Goal: Task Accomplishment & Management: Manage account settings

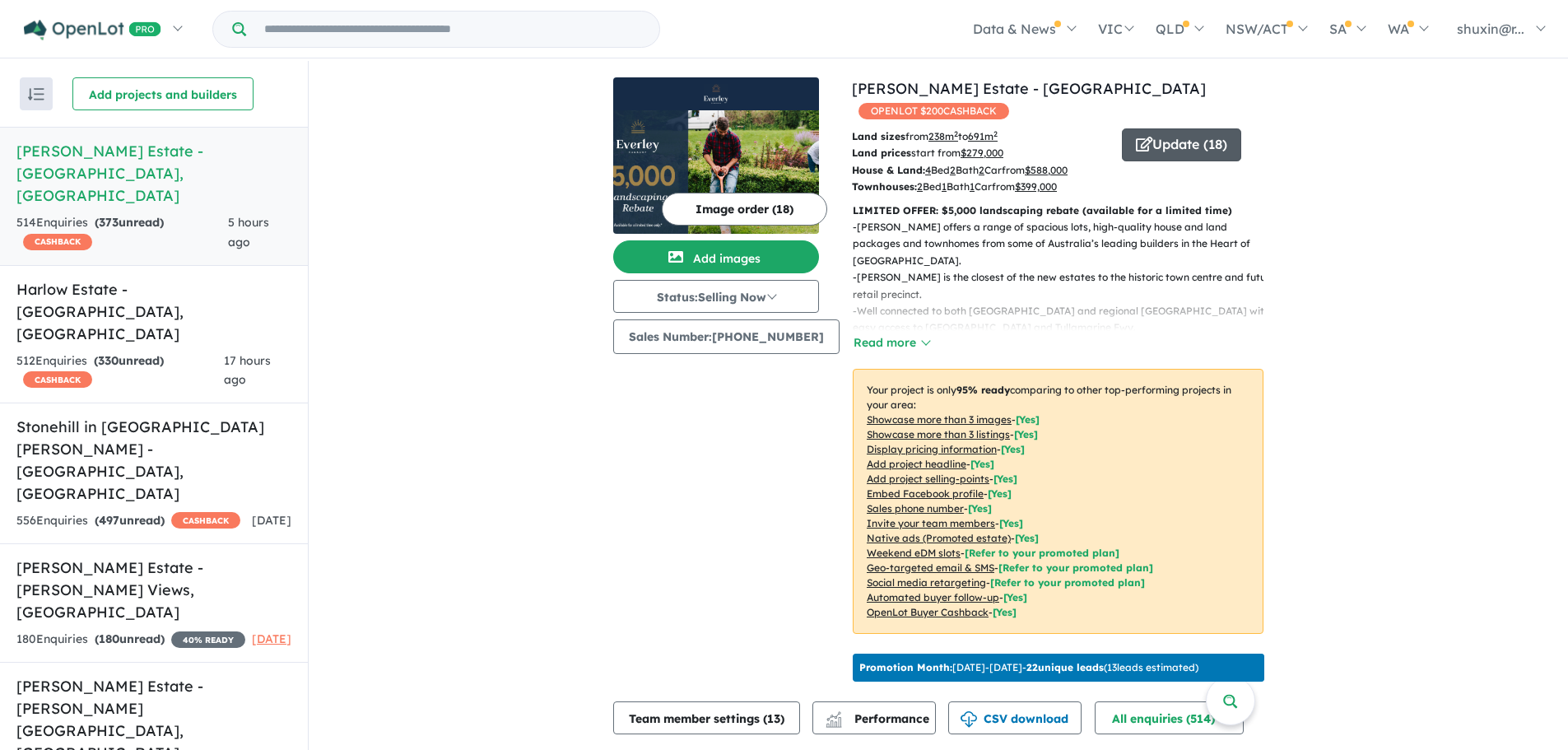
click at [1210, 129] on button "Update ( 18 )" at bounding box center [1181, 145] width 119 height 33
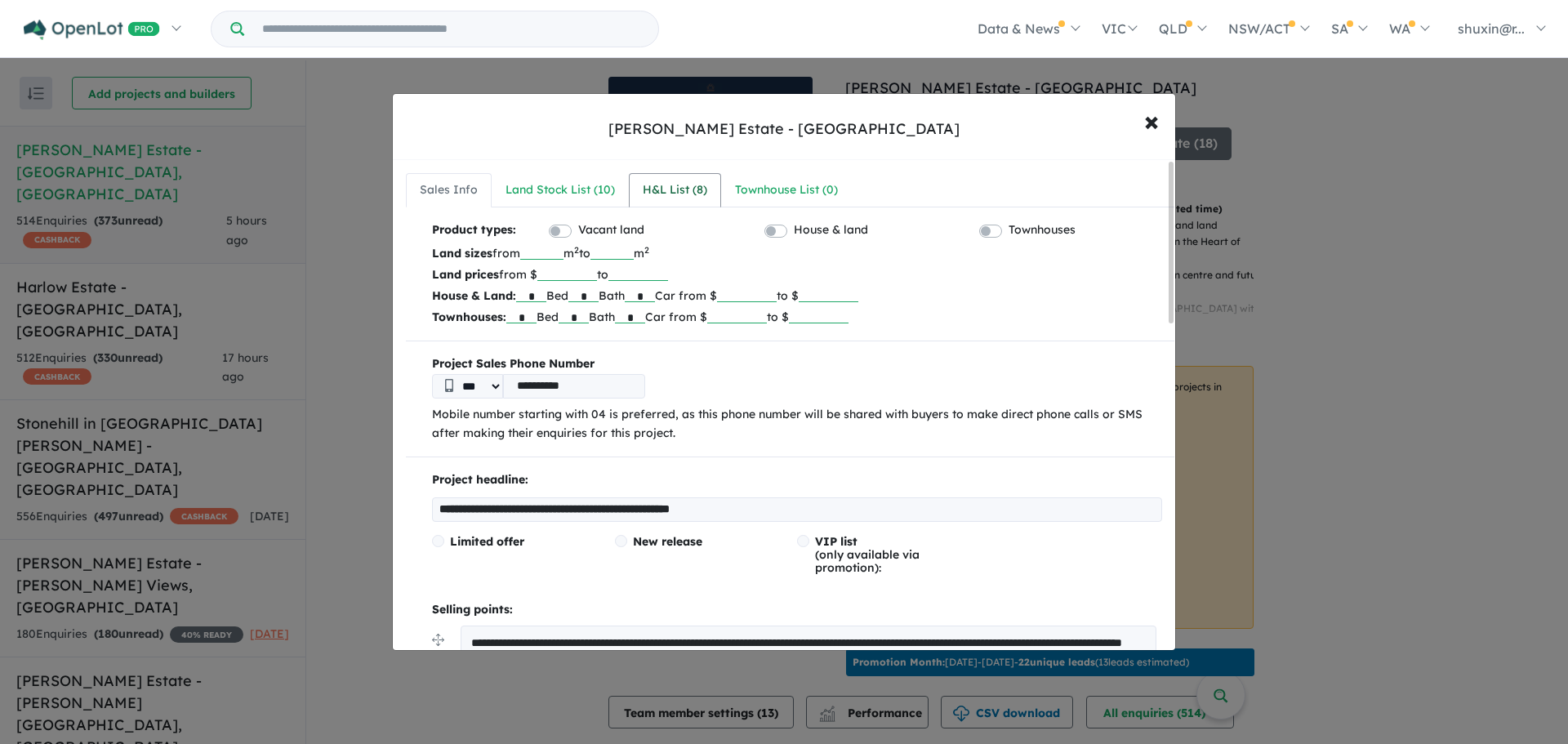
click at [653, 184] on div "H&L List ( 8 )" at bounding box center [674, 190] width 64 height 19
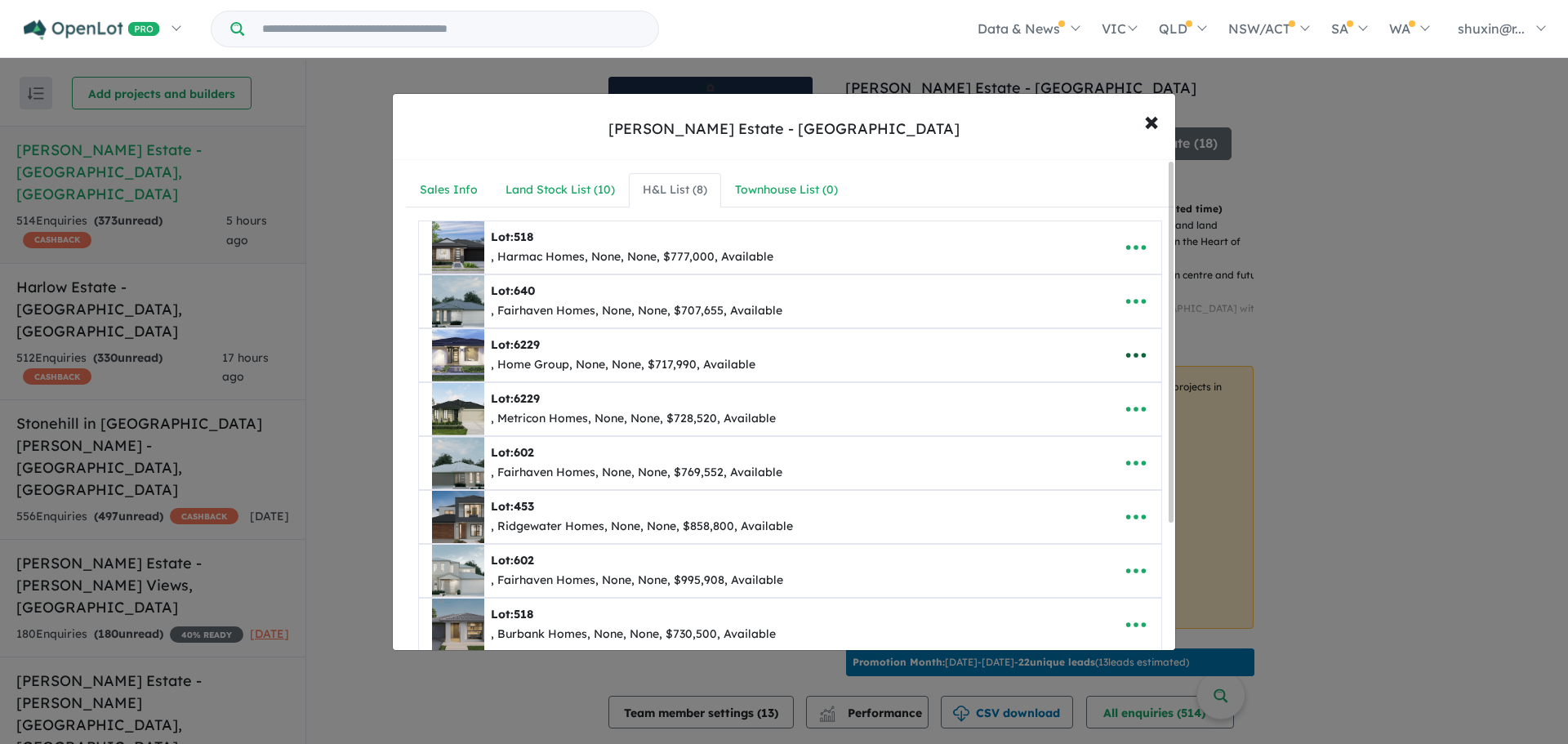
click at [1126, 357] on icon "button" at bounding box center [1136, 355] width 25 height 25
click at [1112, 436] on link "Remove" at bounding box center [1099, 432] width 121 height 37
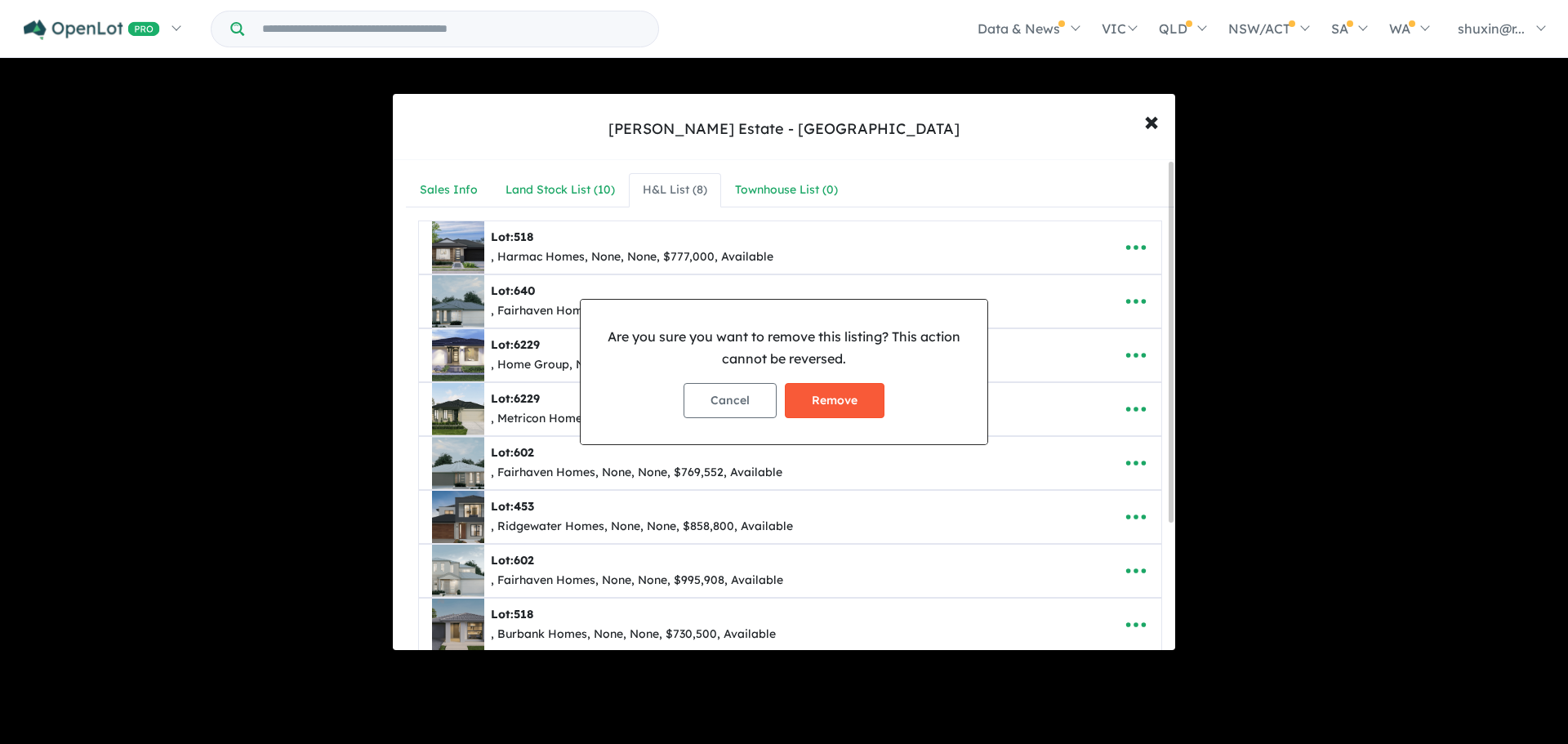
click at [856, 414] on button "Remove" at bounding box center [834, 400] width 100 height 36
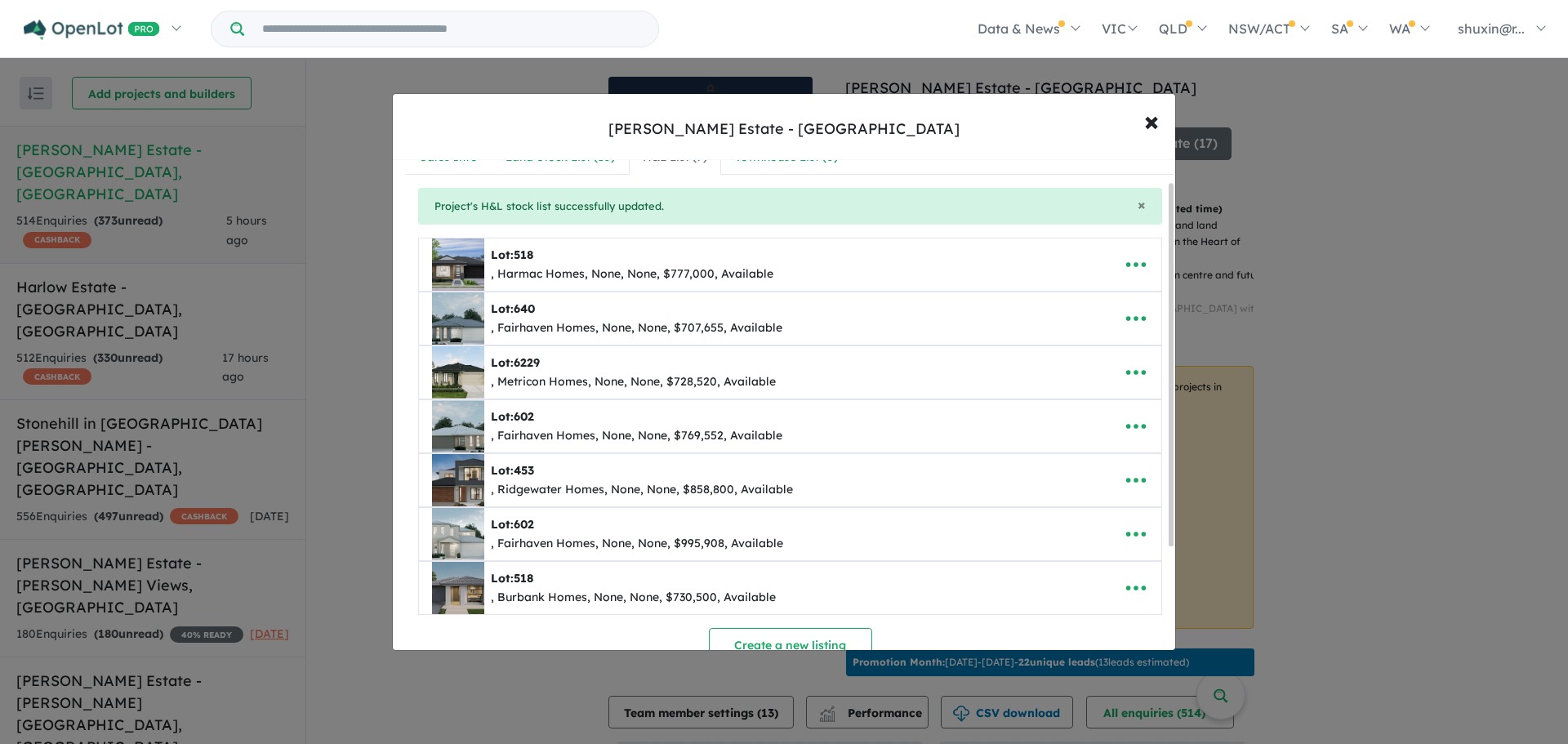
scroll to position [34, 0]
drag, startPoint x: 1169, startPoint y: 329, endPoint x: 1170, endPoint y: 353, distance: 24.0
click at [1170, 353] on div at bounding box center [1170, 368] width 5 height 363
click at [1126, 371] on icon "button" at bounding box center [1136, 372] width 25 height 25
click at [1084, 446] on link "Remove" at bounding box center [1099, 448] width 121 height 37
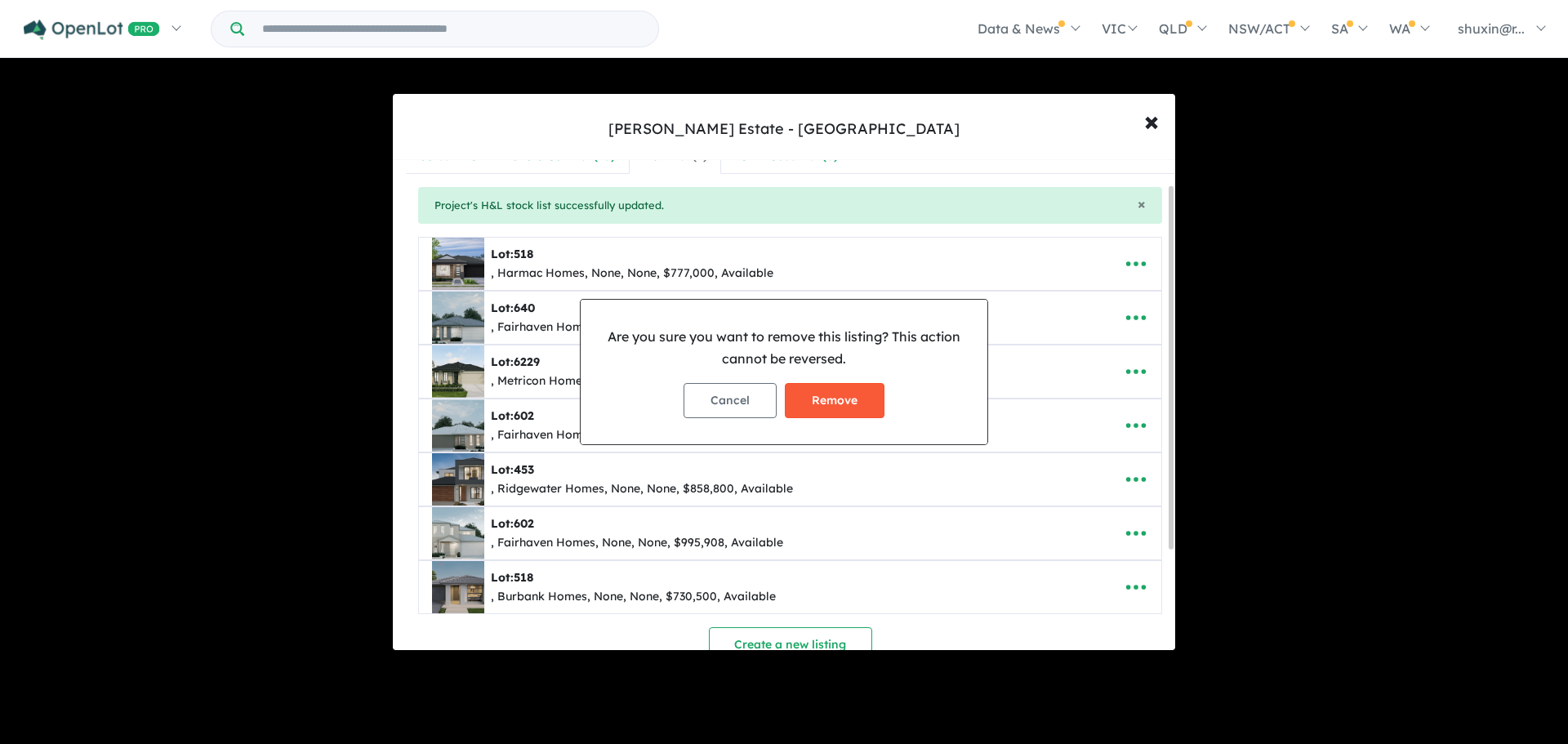
click at [822, 393] on button "Remove" at bounding box center [834, 400] width 100 height 36
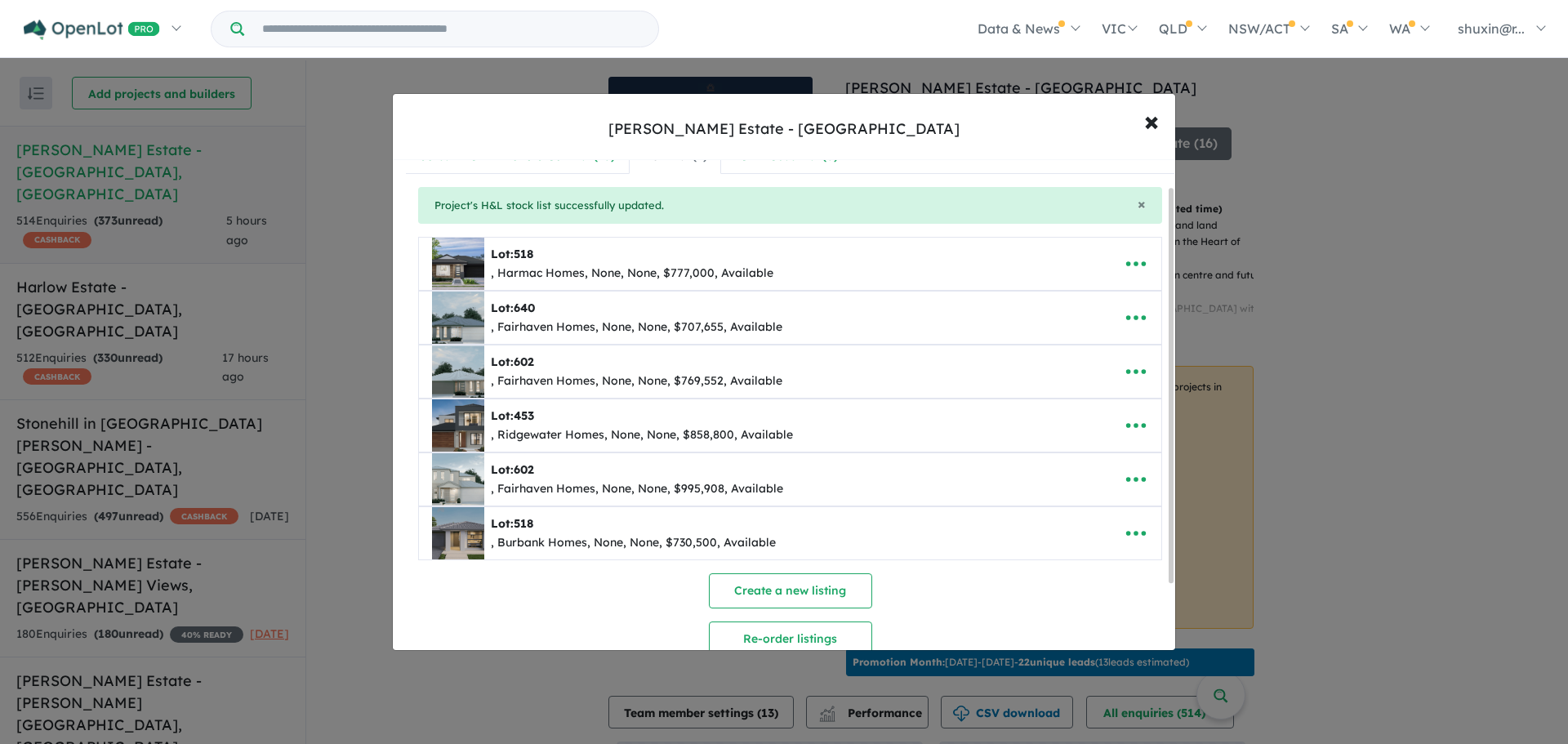
scroll to position [0, 0]
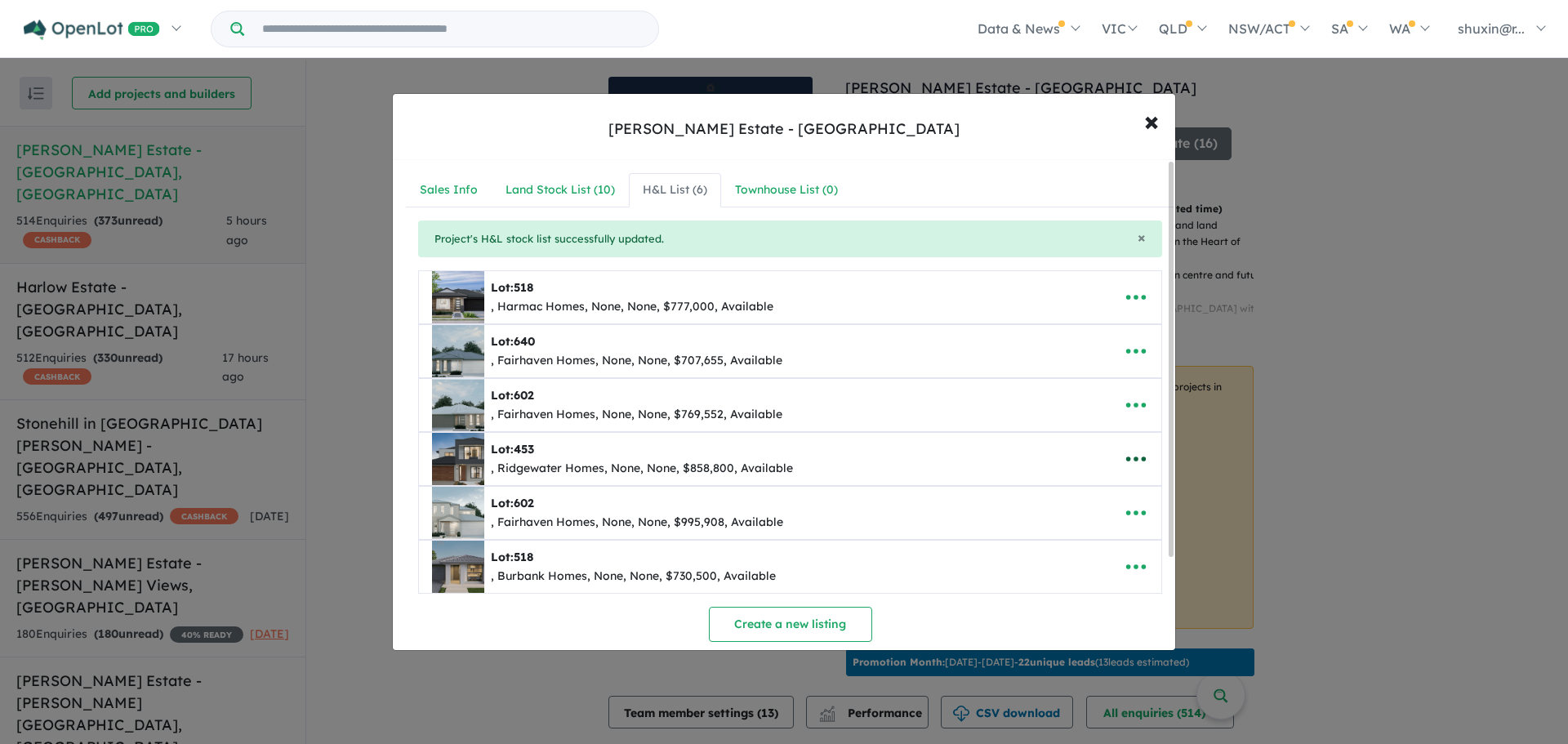
click at [1123, 461] on icon "button" at bounding box center [1136, 459] width 25 height 25
click at [1113, 532] on link "Remove" at bounding box center [1099, 536] width 121 height 37
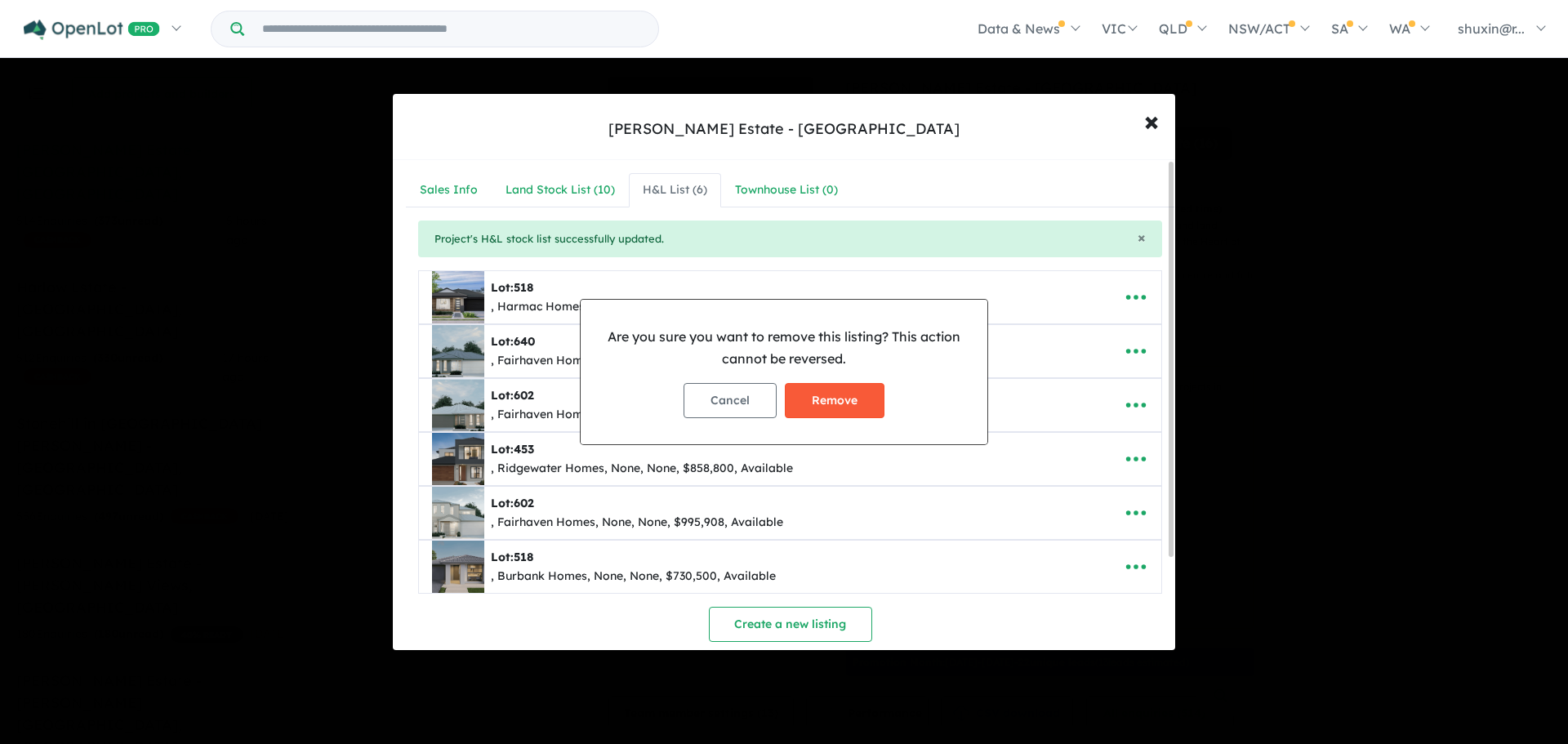
click at [841, 396] on button "Remove" at bounding box center [834, 400] width 100 height 36
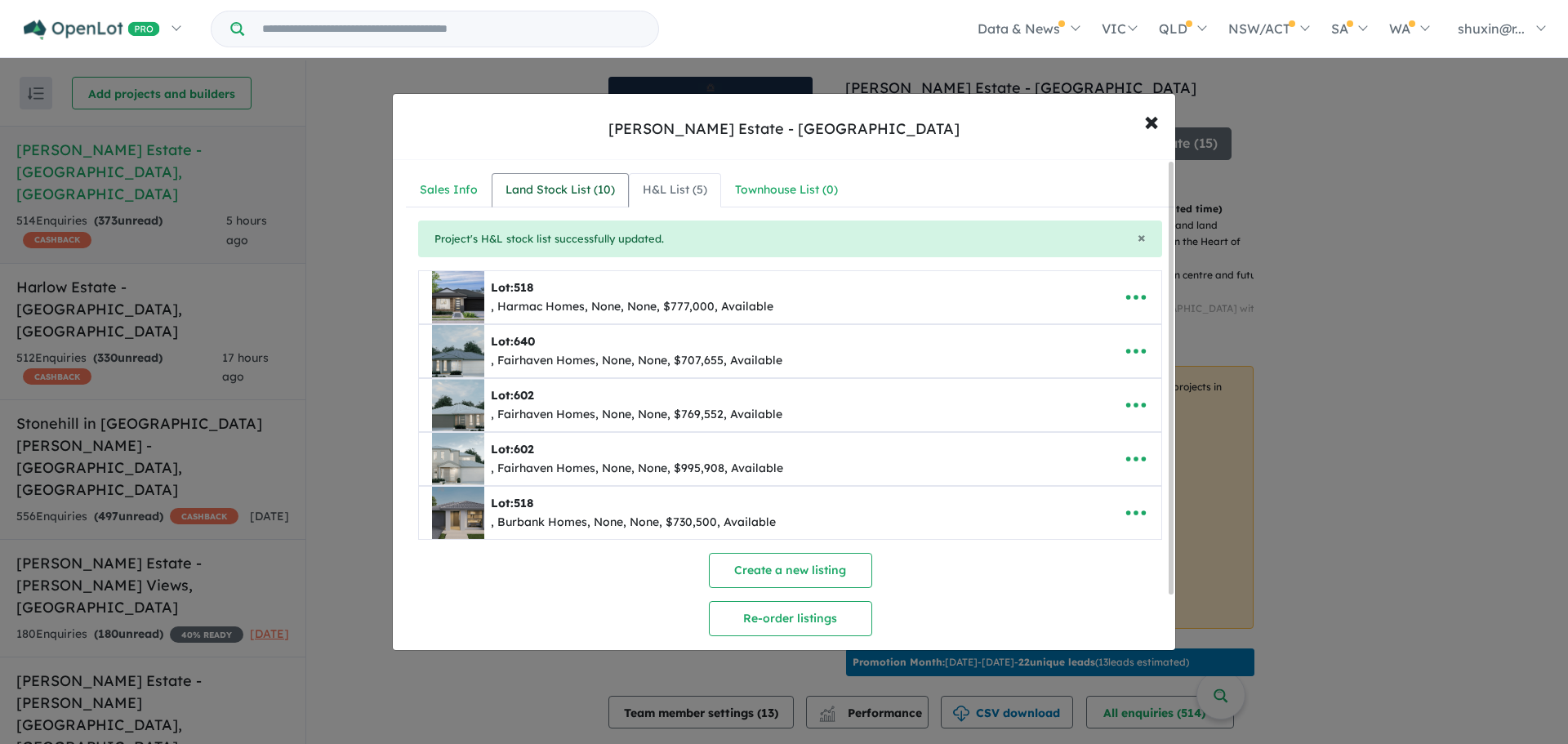
click at [547, 188] on div "Land Stock List ( 10 )" at bounding box center [560, 190] width 109 height 19
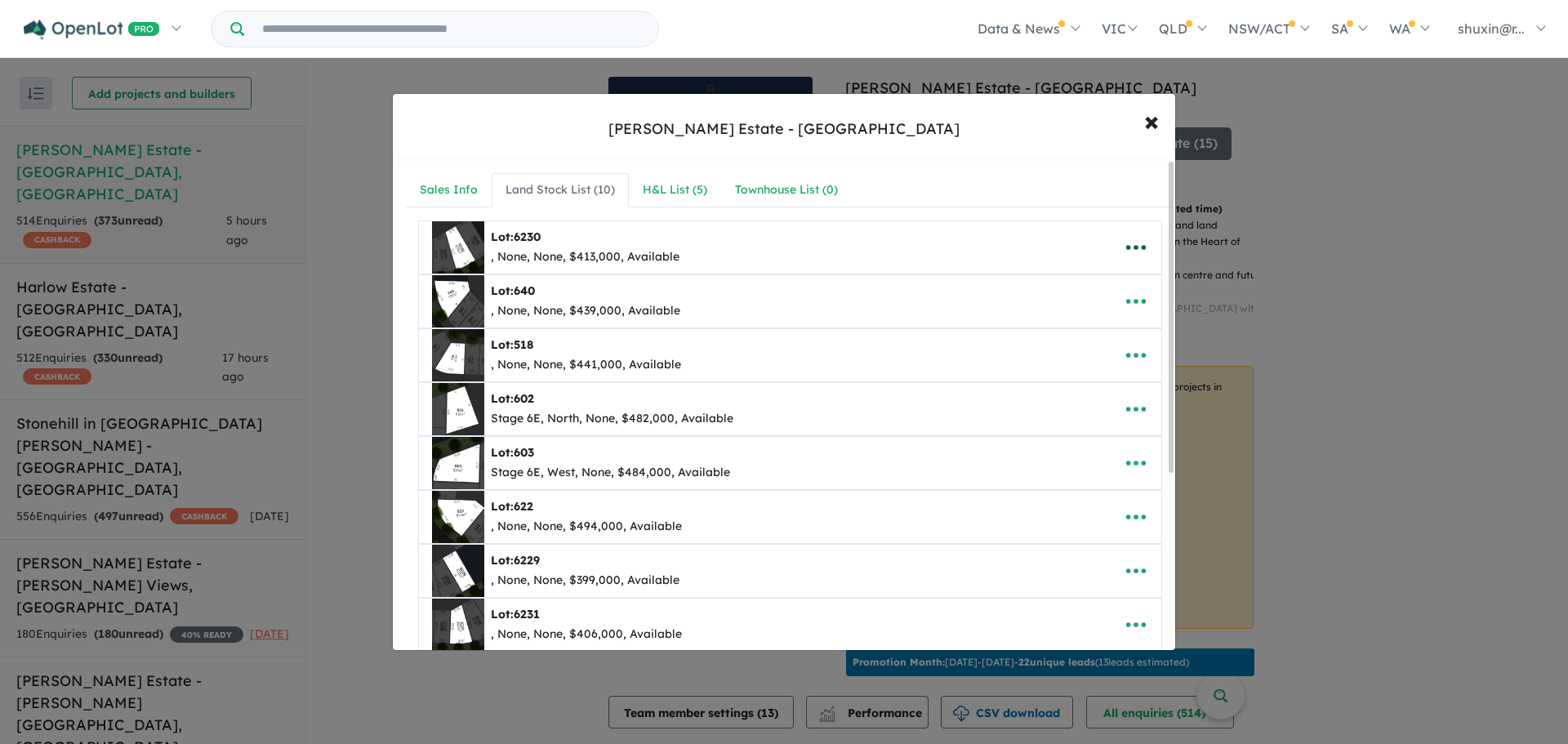
click at [1133, 251] on icon "button" at bounding box center [1136, 248] width 25 height 25
click at [1116, 326] on link "Remove" at bounding box center [1099, 324] width 121 height 37
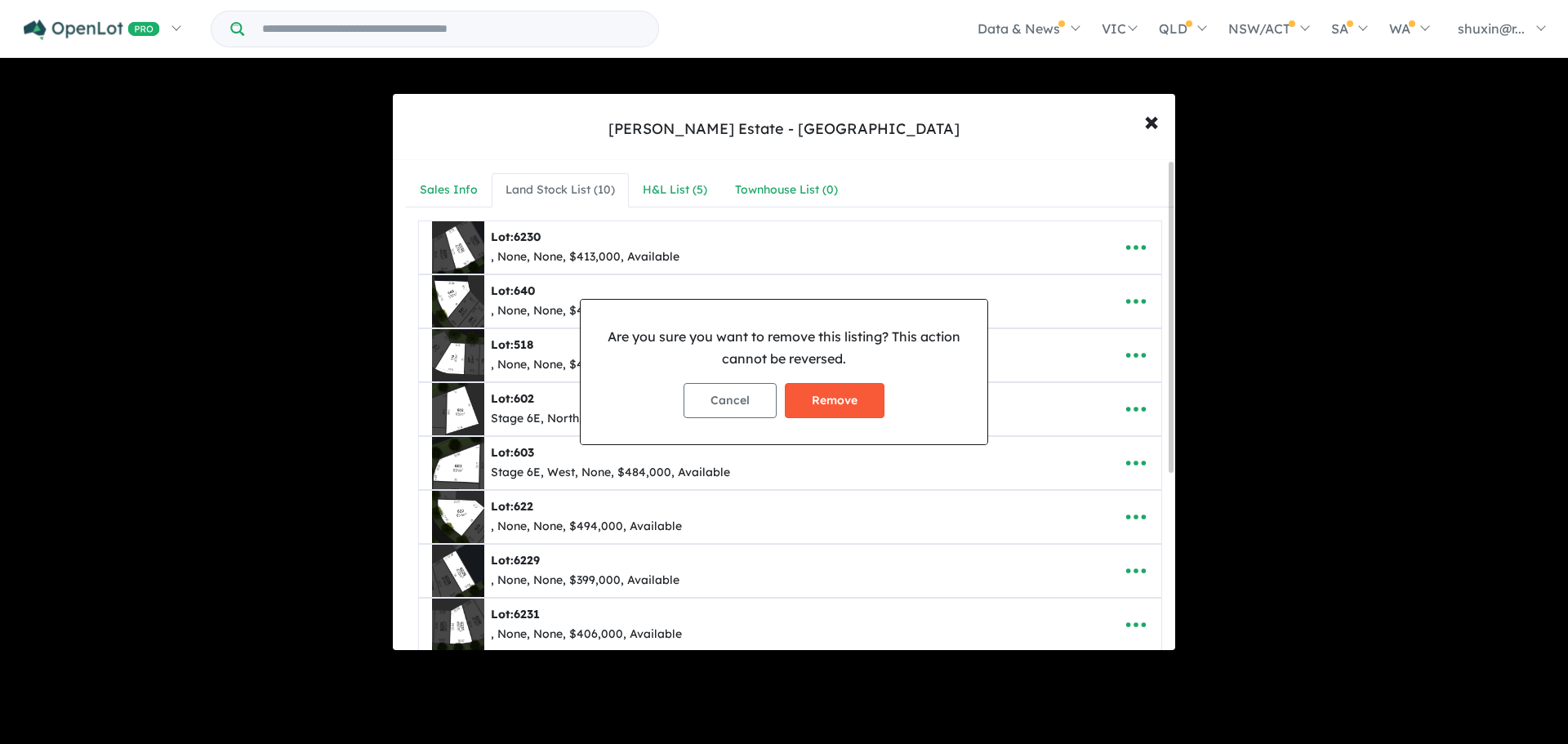
click at [858, 412] on button "Remove" at bounding box center [834, 400] width 100 height 36
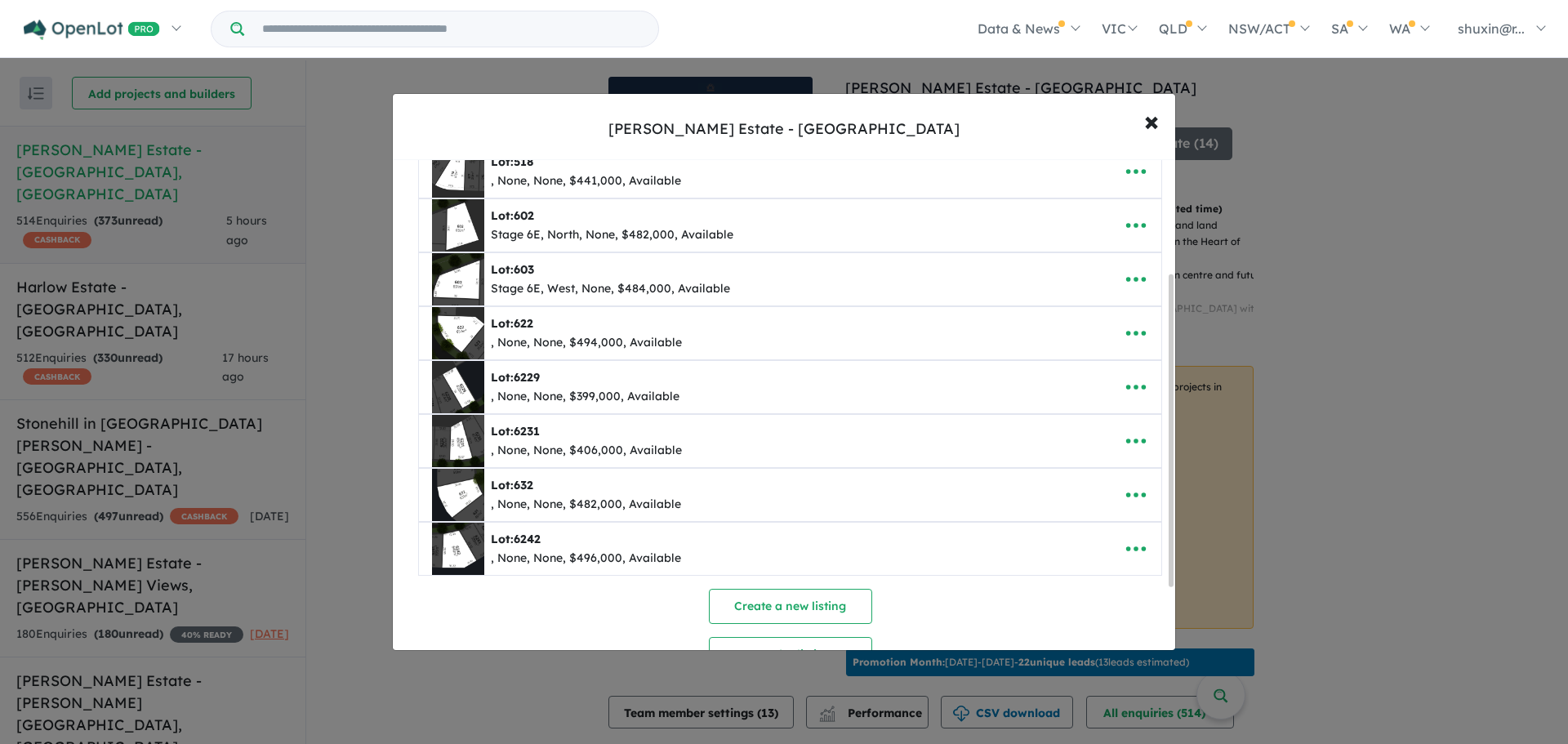
scroll to position [195, 0]
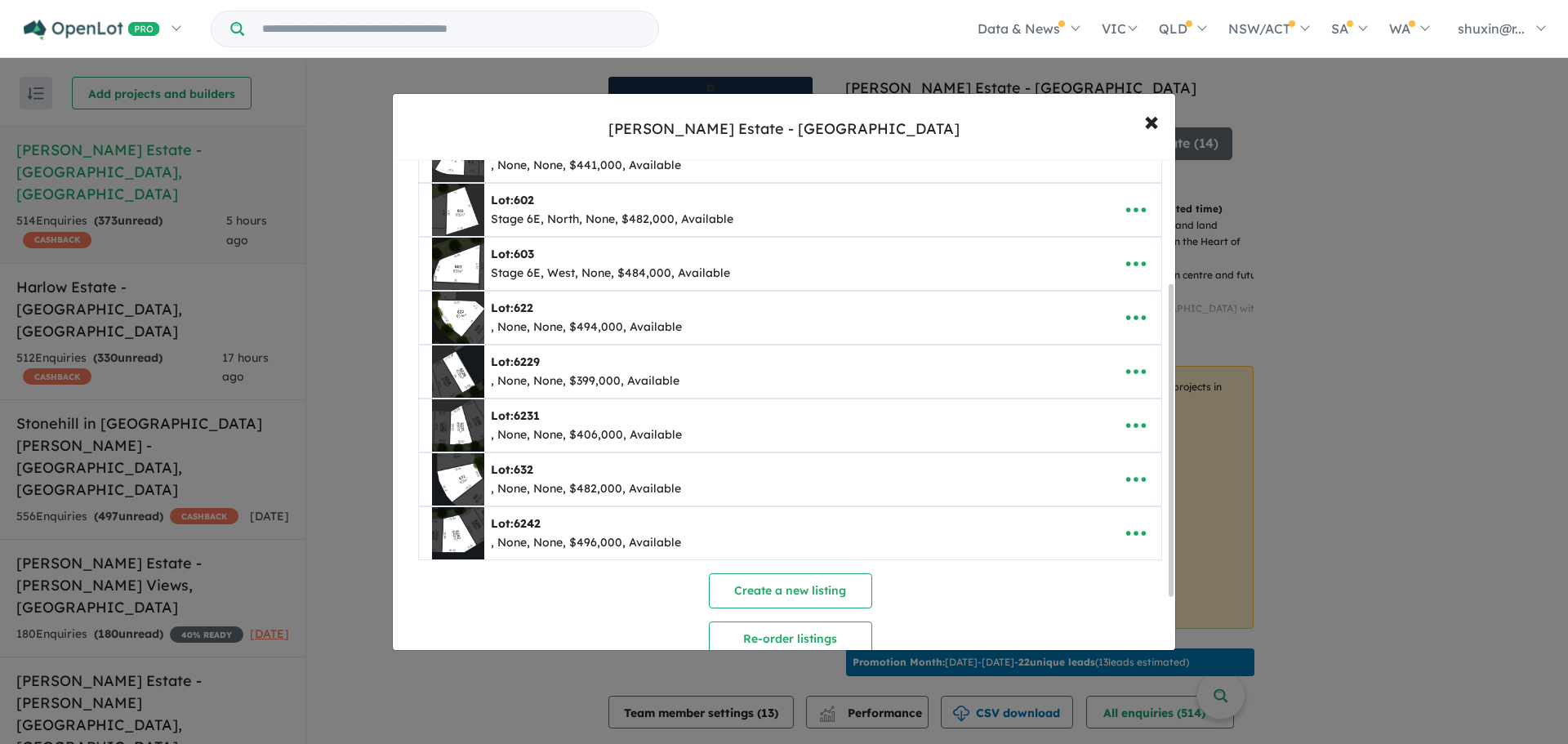
drag, startPoint x: 1170, startPoint y: 205, endPoint x: 1170, endPoint y: 328, distance: 123.0
click at [1170, 328] on div at bounding box center [1170, 441] width 5 height 313
click at [1116, 361] on button "button" at bounding box center [1135, 371] width 51 height 37
click at [1110, 446] on link "Remove" at bounding box center [1099, 448] width 121 height 37
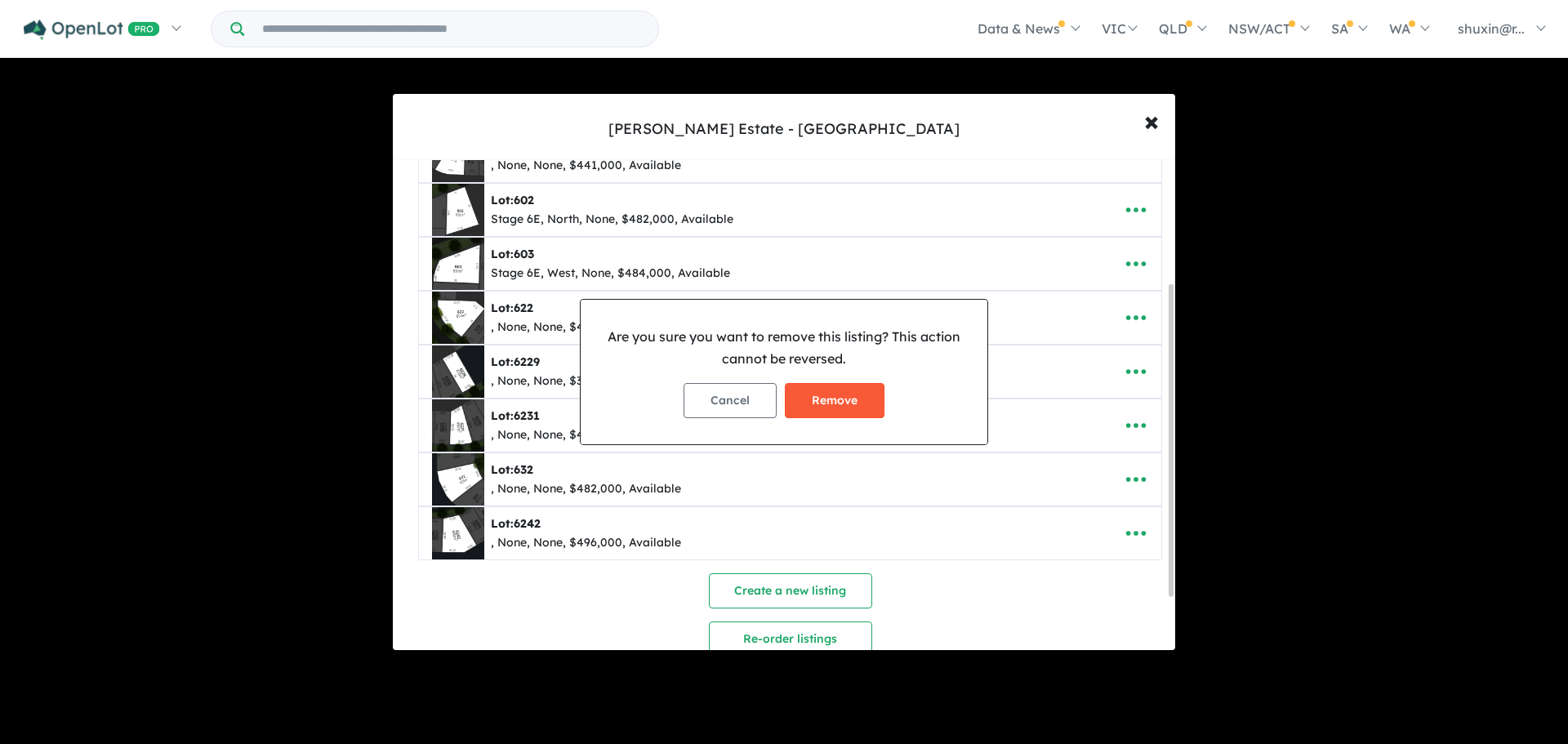
click at [849, 392] on button "Remove" at bounding box center [834, 400] width 100 height 36
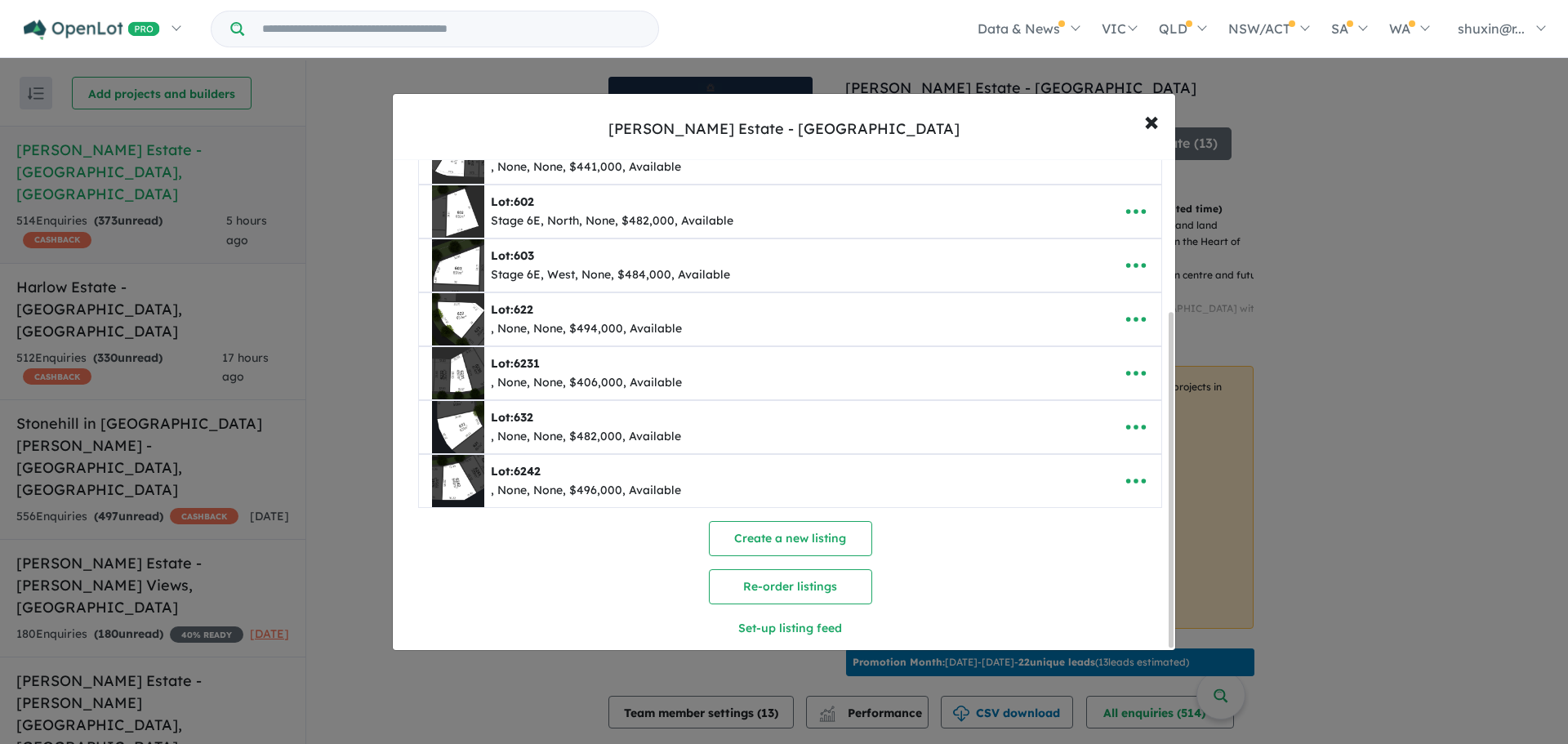
scroll to position [223, 0]
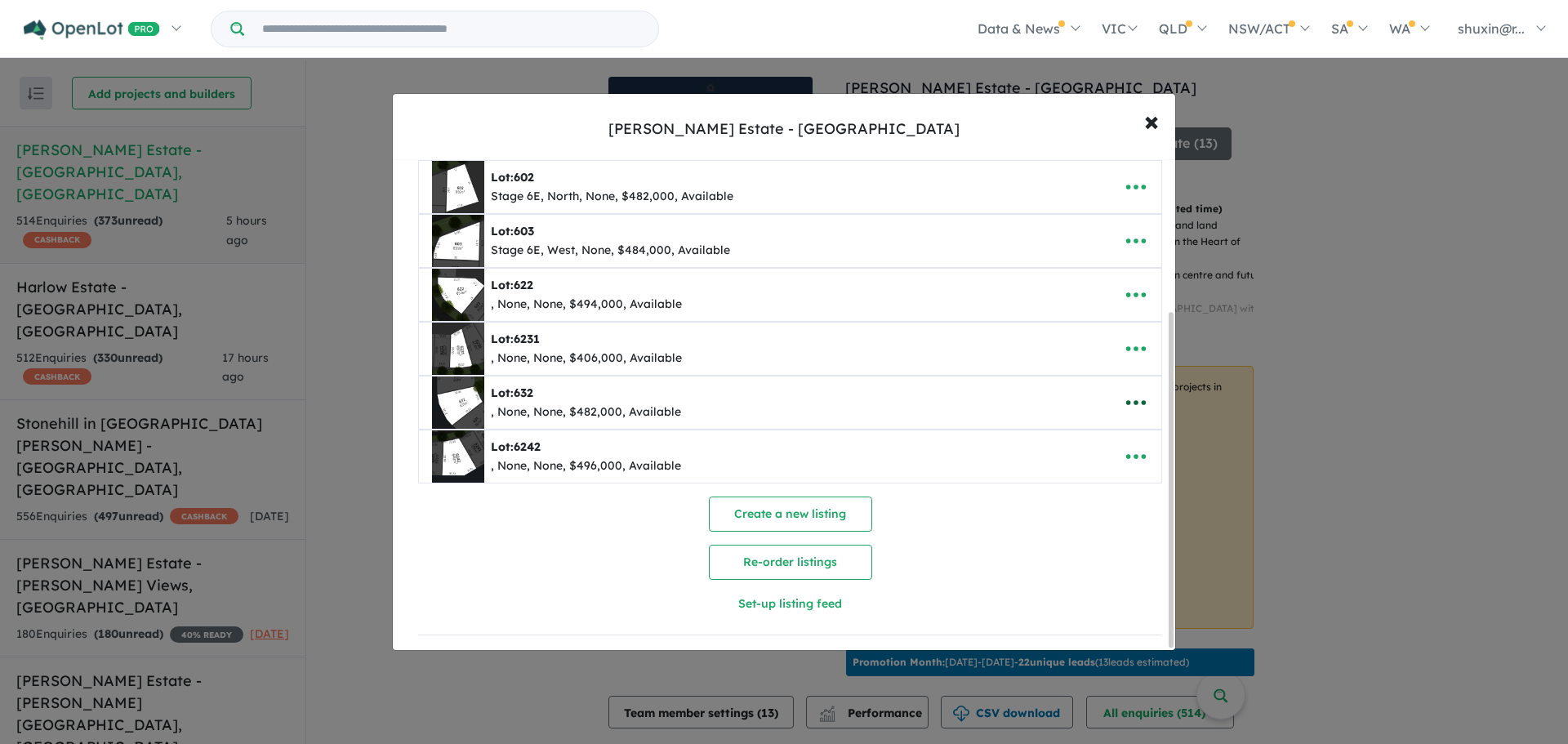
click at [1127, 391] on icon "button" at bounding box center [1136, 402] width 25 height 25
click at [1098, 472] on link "Remove" at bounding box center [1099, 479] width 121 height 37
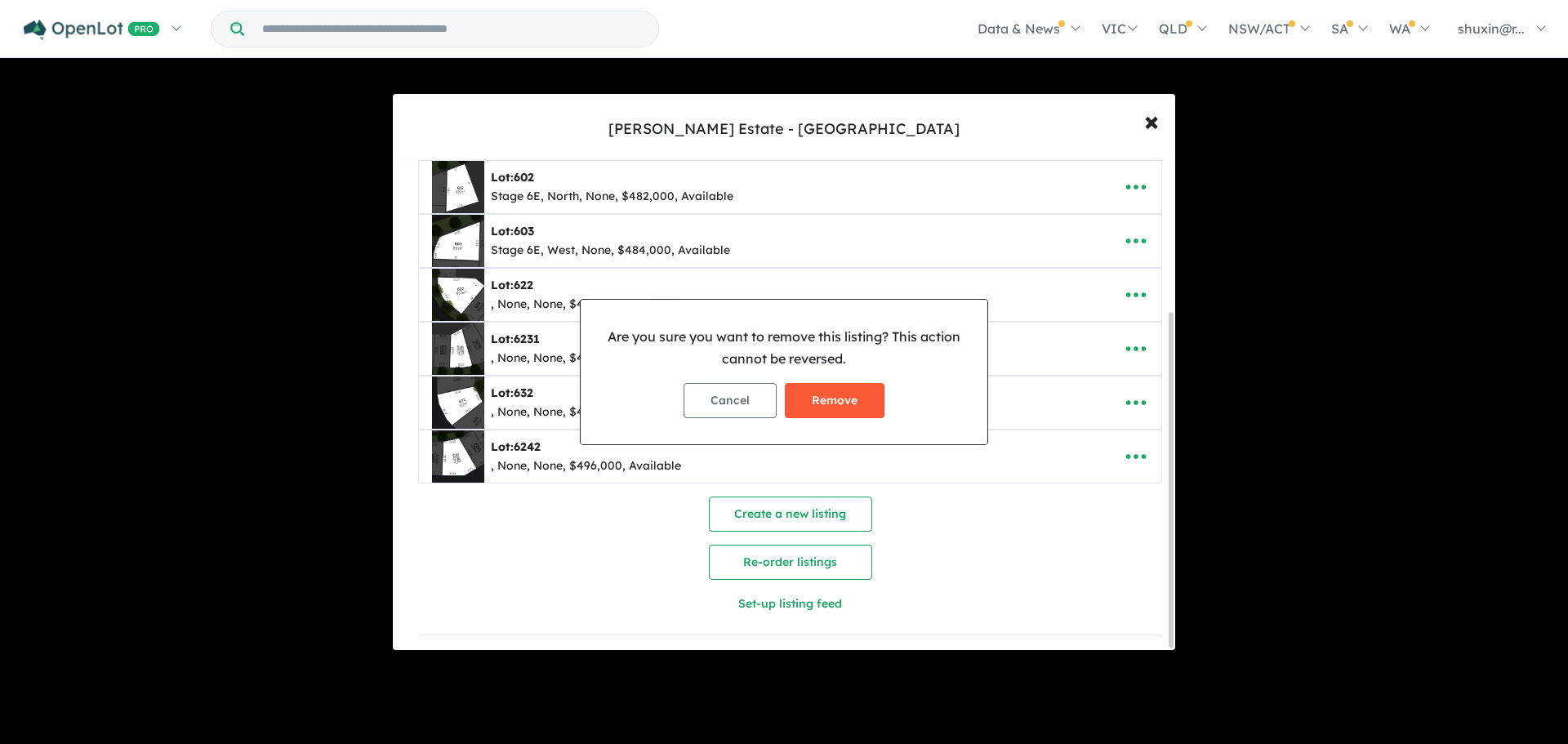
click at [827, 384] on button "Remove" at bounding box center [834, 400] width 100 height 36
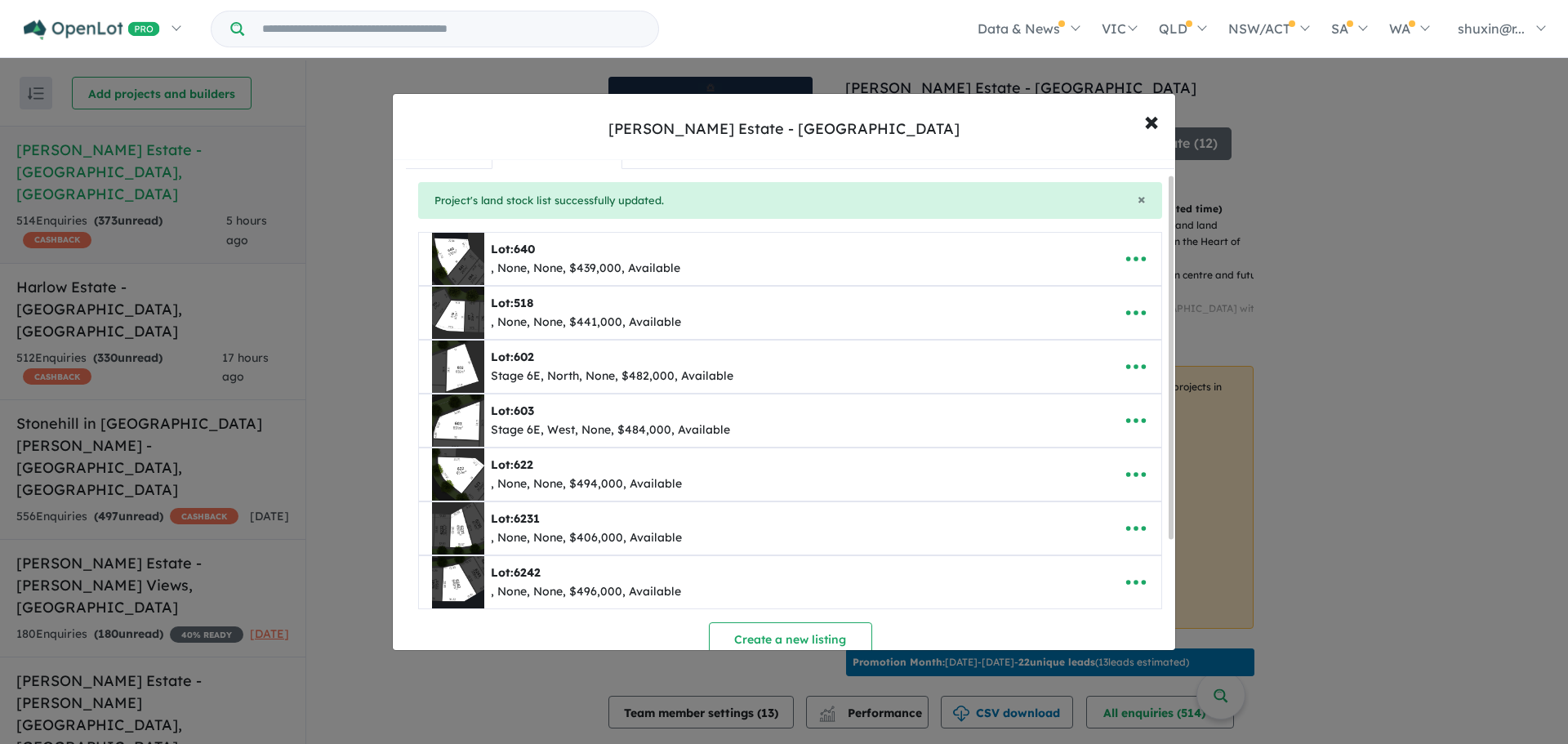
scroll to position [0, 0]
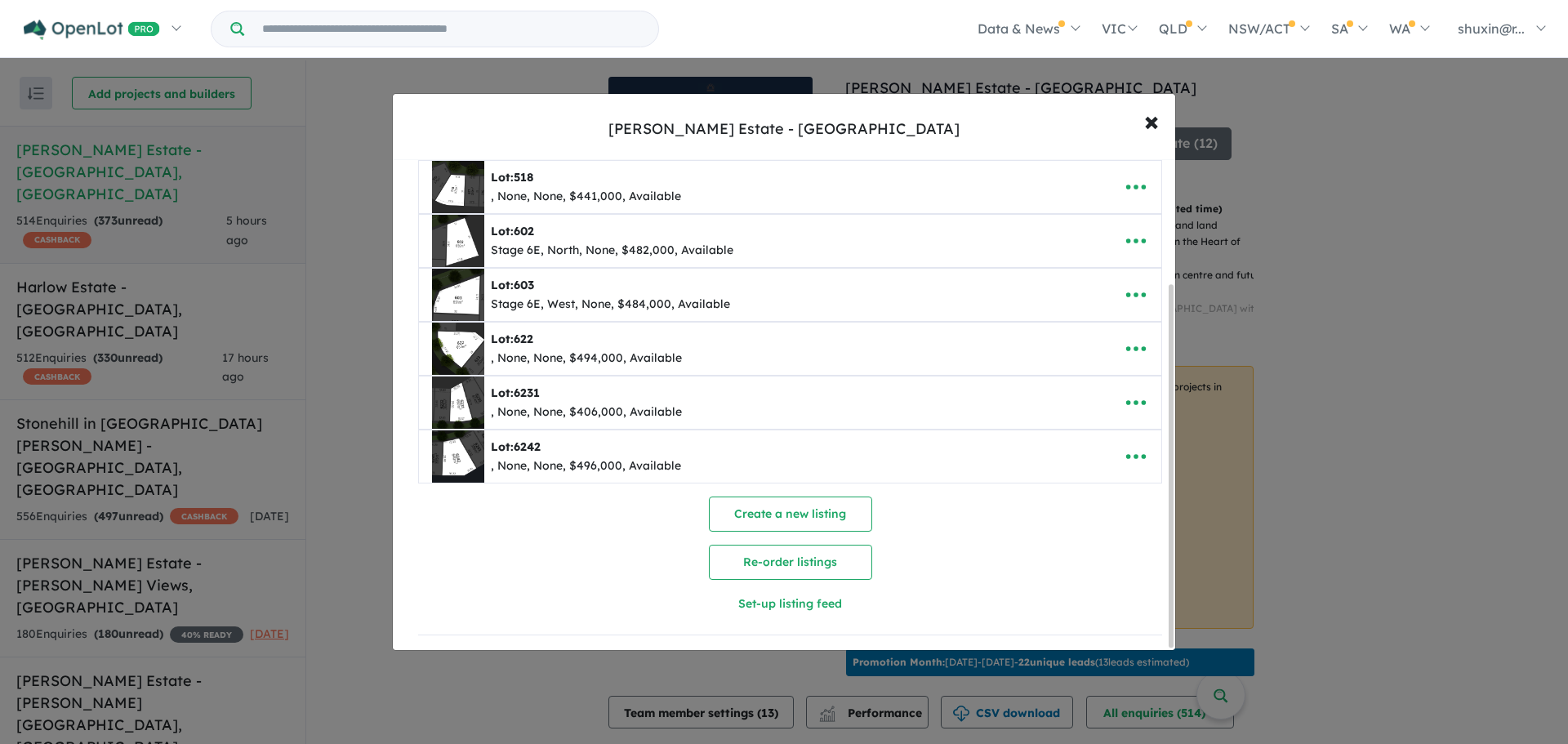
drag, startPoint x: 798, startPoint y: 554, endPoint x: 804, endPoint y: 536, distance: 19.0
click at [798, 554] on button "Re-order listings" at bounding box center [790, 562] width 163 height 36
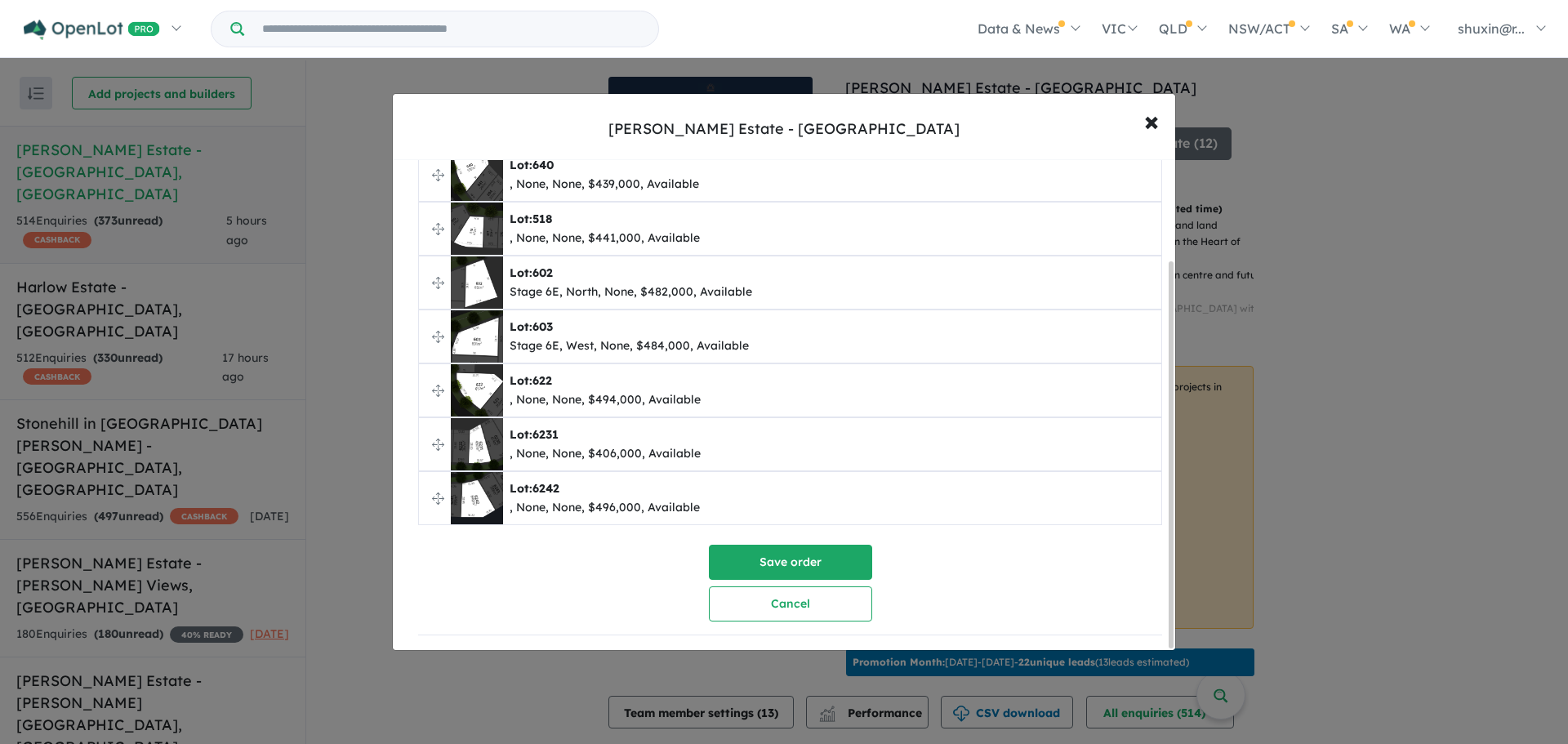
drag, startPoint x: 1173, startPoint y: 411, endPoint x: 1174, endPoint y: 385, distance: 26.0
click at [1174, 385] on div "**********" at bounding box center [789, 349] width 794 height 624
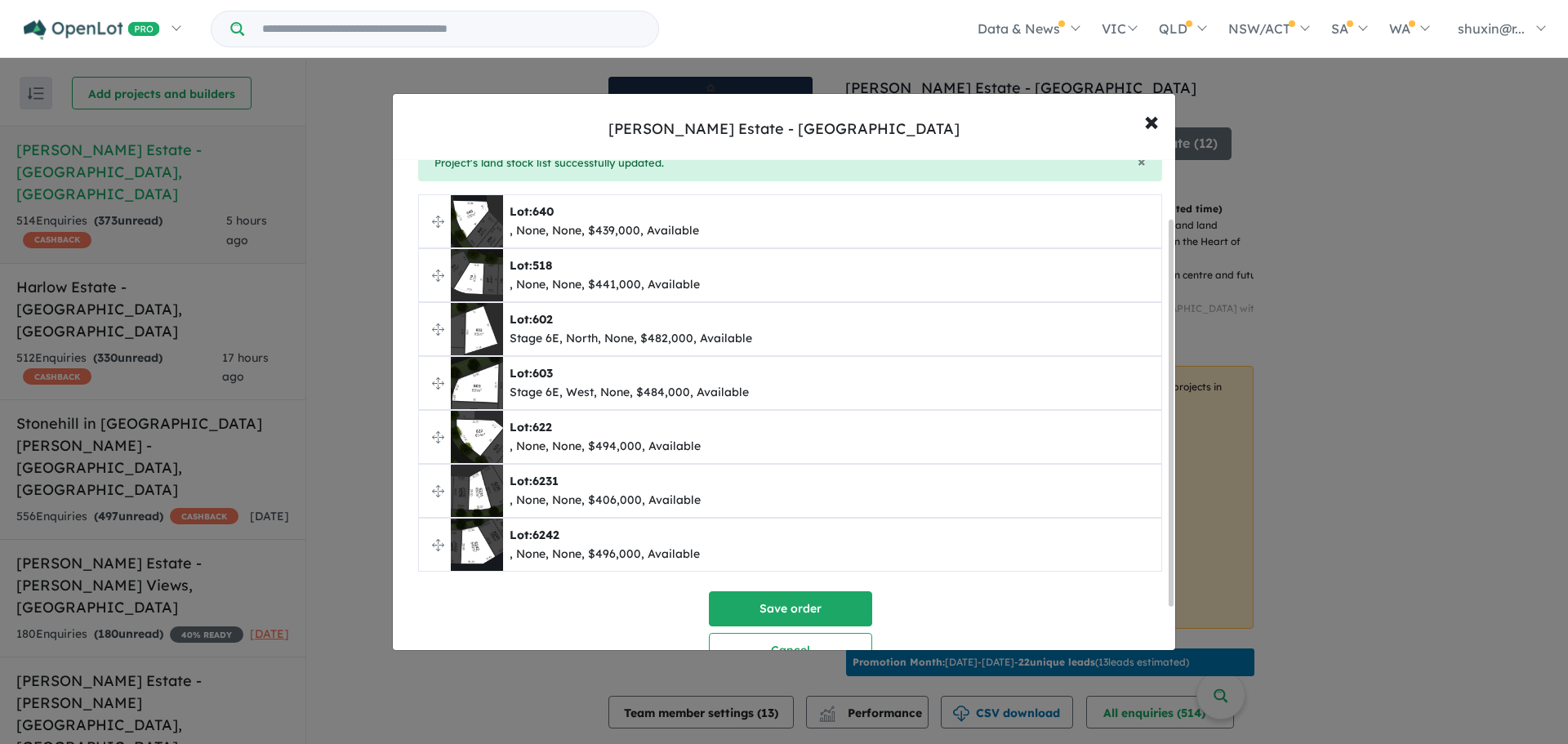
scroll to position [74, 0]
drag, startPoint x: 1170, startPoint y: 400, endPoint x: 1181, endPoint y: 358, distance: 43.4
click at [1181, 358] on div "**********" at bounding box center [784, 372] width 1568 height 744
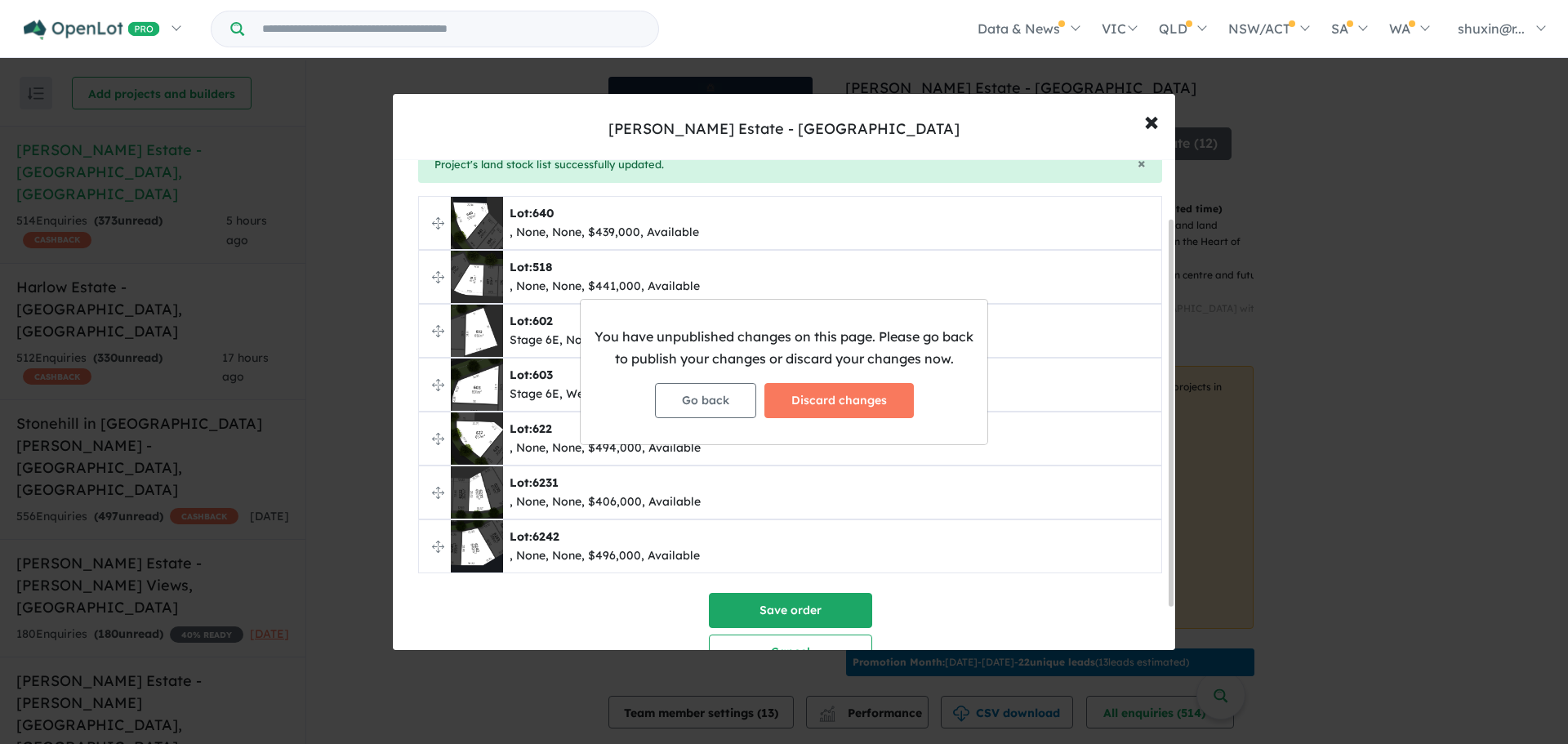
click at [479, 480] on div "You have unpublished changes on this page. Please go back to publish your chang…" at bounding box center [784, 372] width 1568 height 744
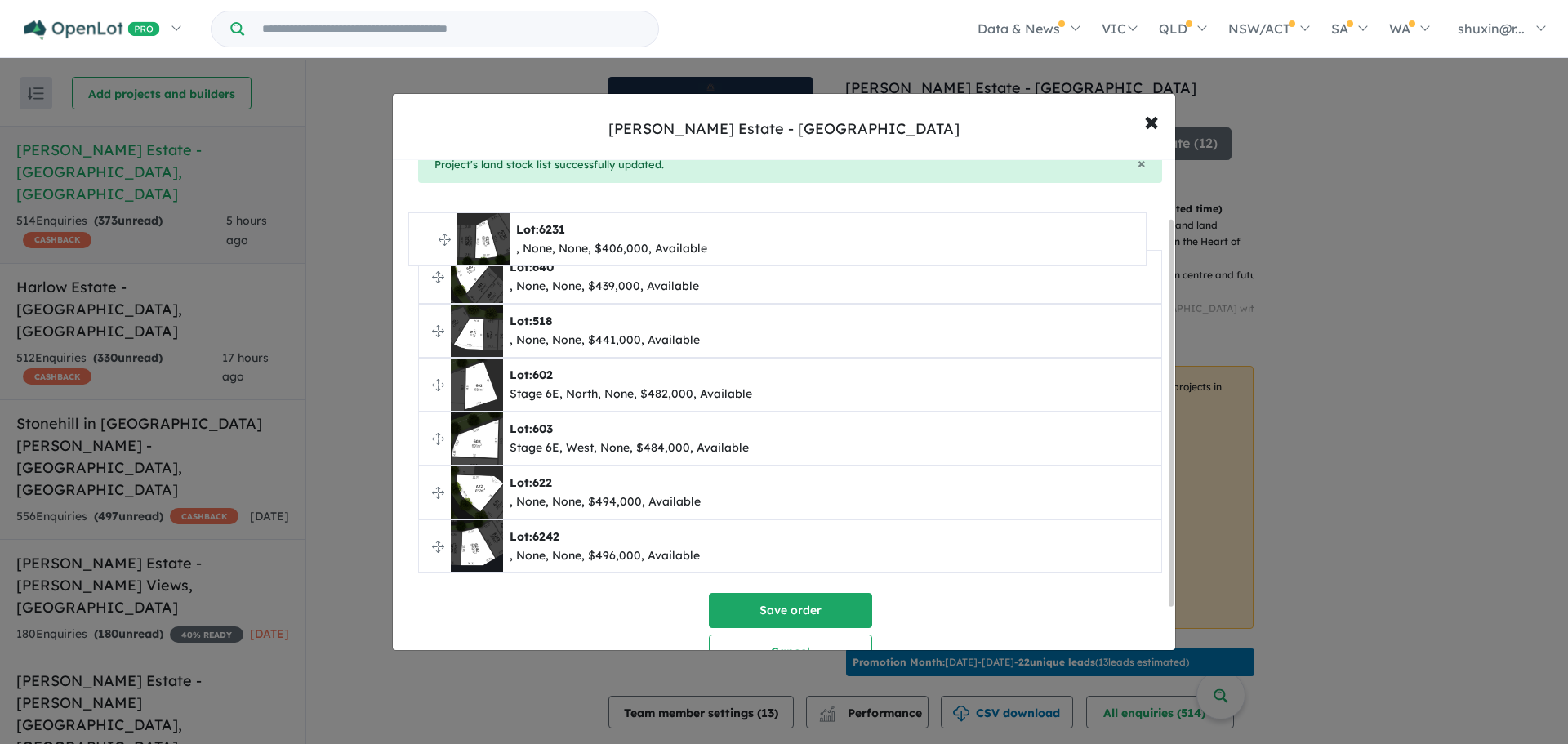
drag, startPoint x: 432, startPoint y: 490, endPoint x: 422, endPoint y: 237, distance: 253.2
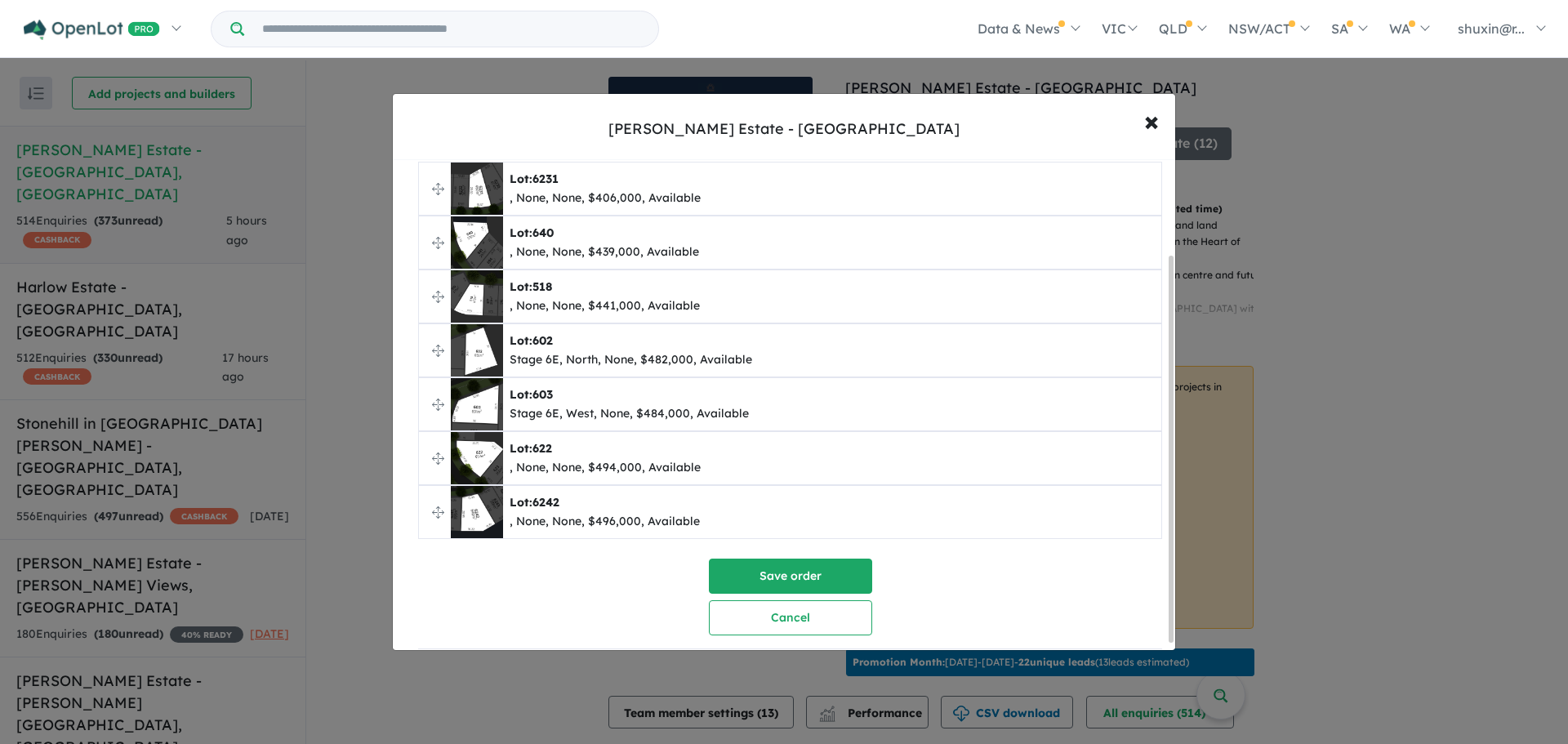
scroll to position [128, 0]
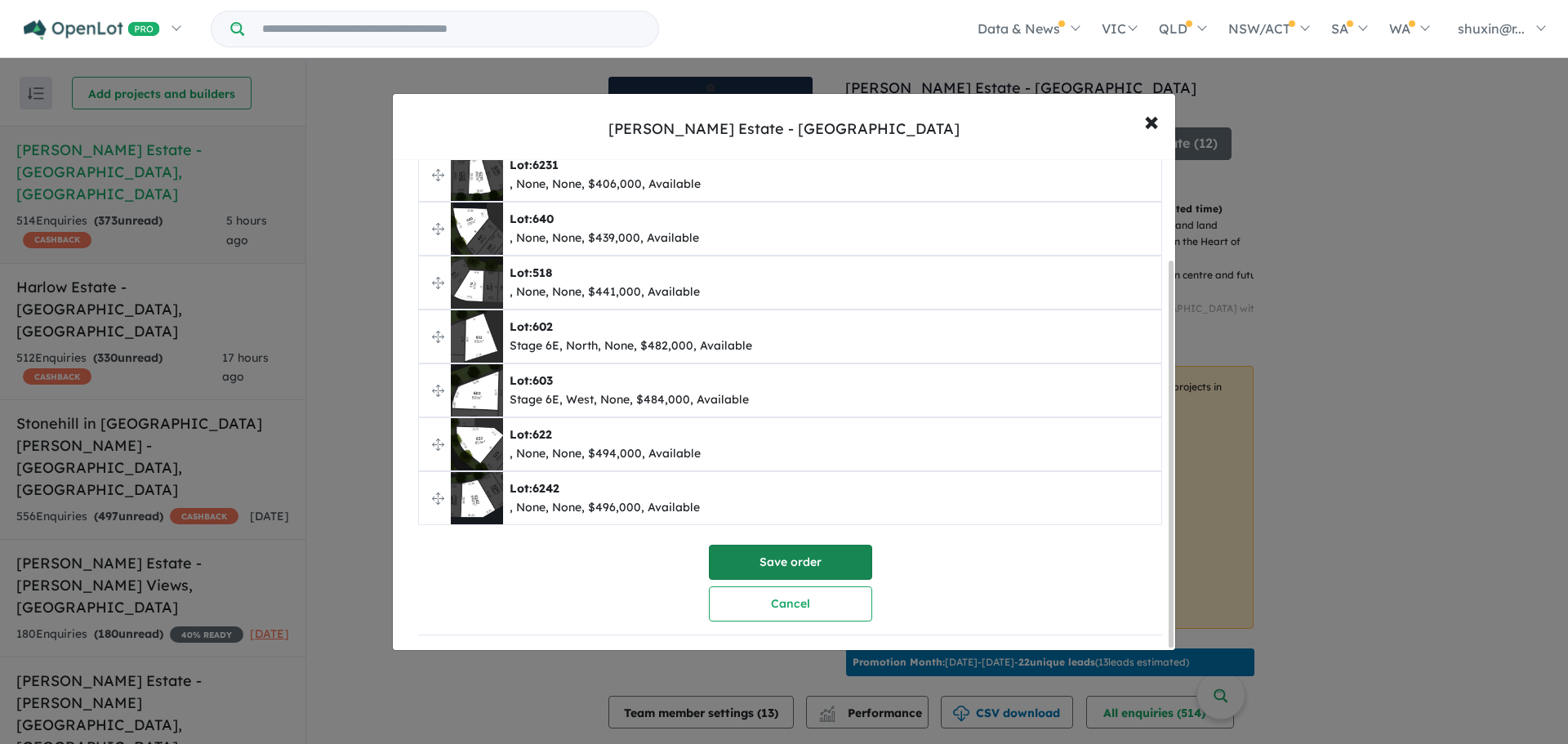
click at [837, 556] on button "Save order" at bounding box center [790, 562] width 163 height 36
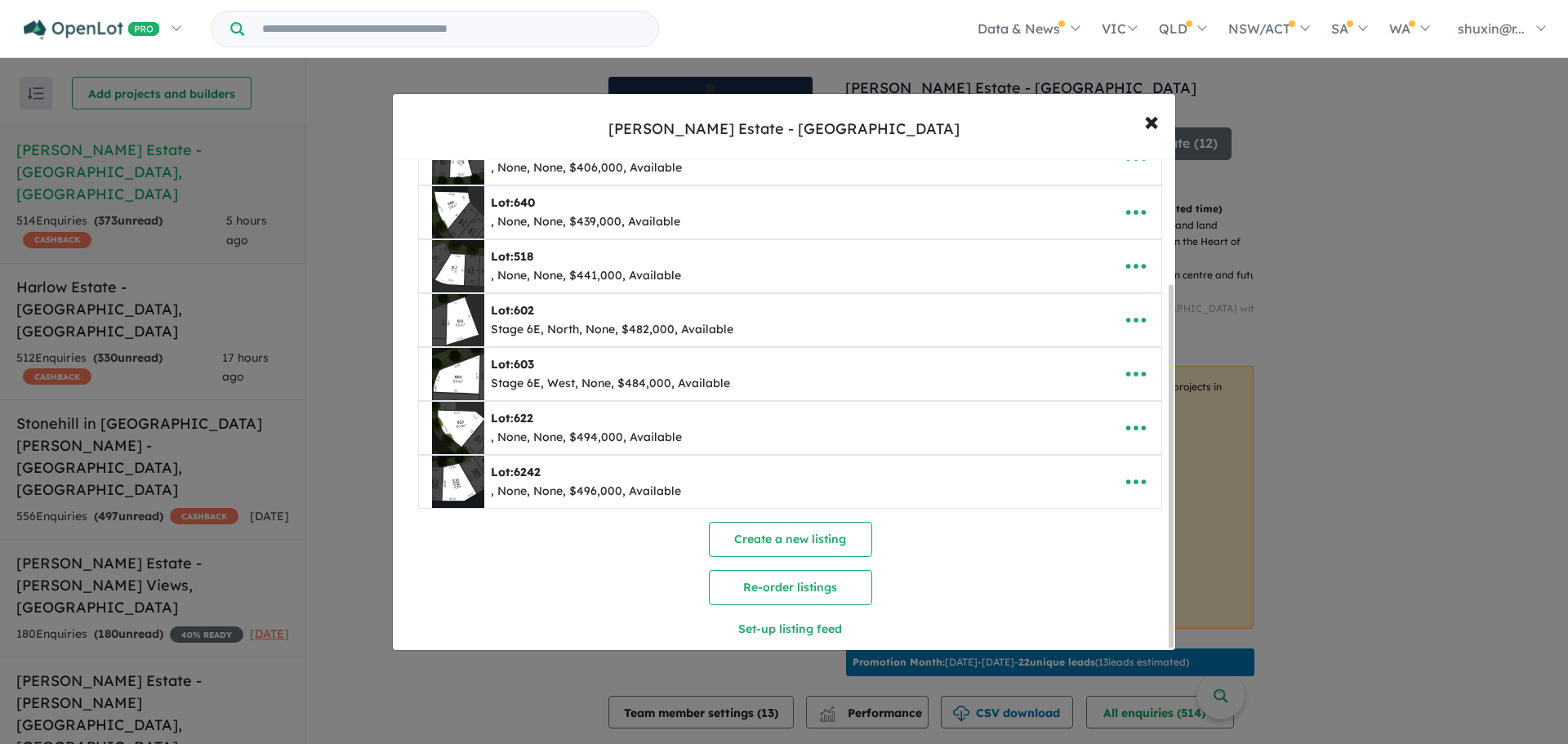
scroll to position [169, 0]
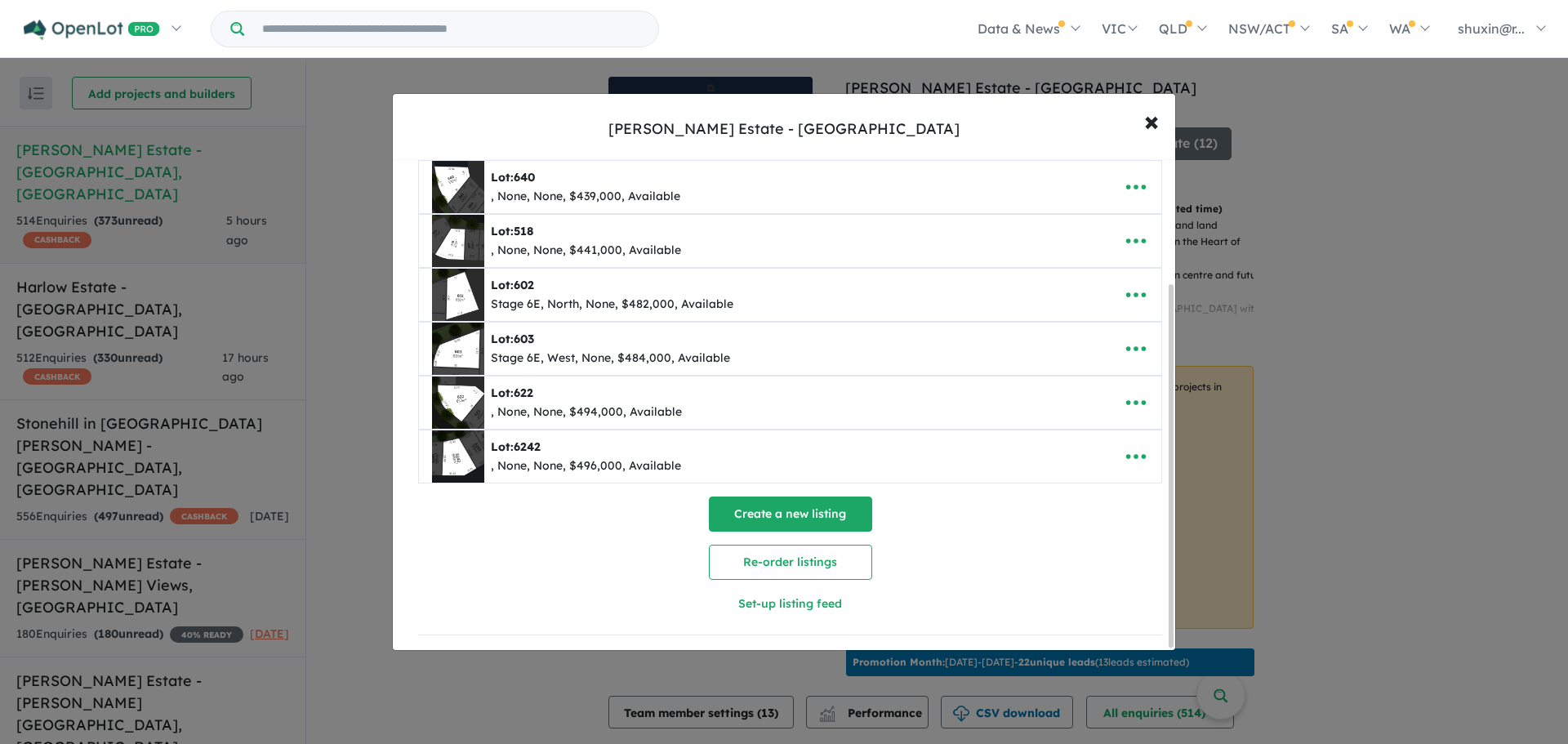
click at [781, 514] on button "Create a new listing" at bounding box center [790, 514] width 163 height 36
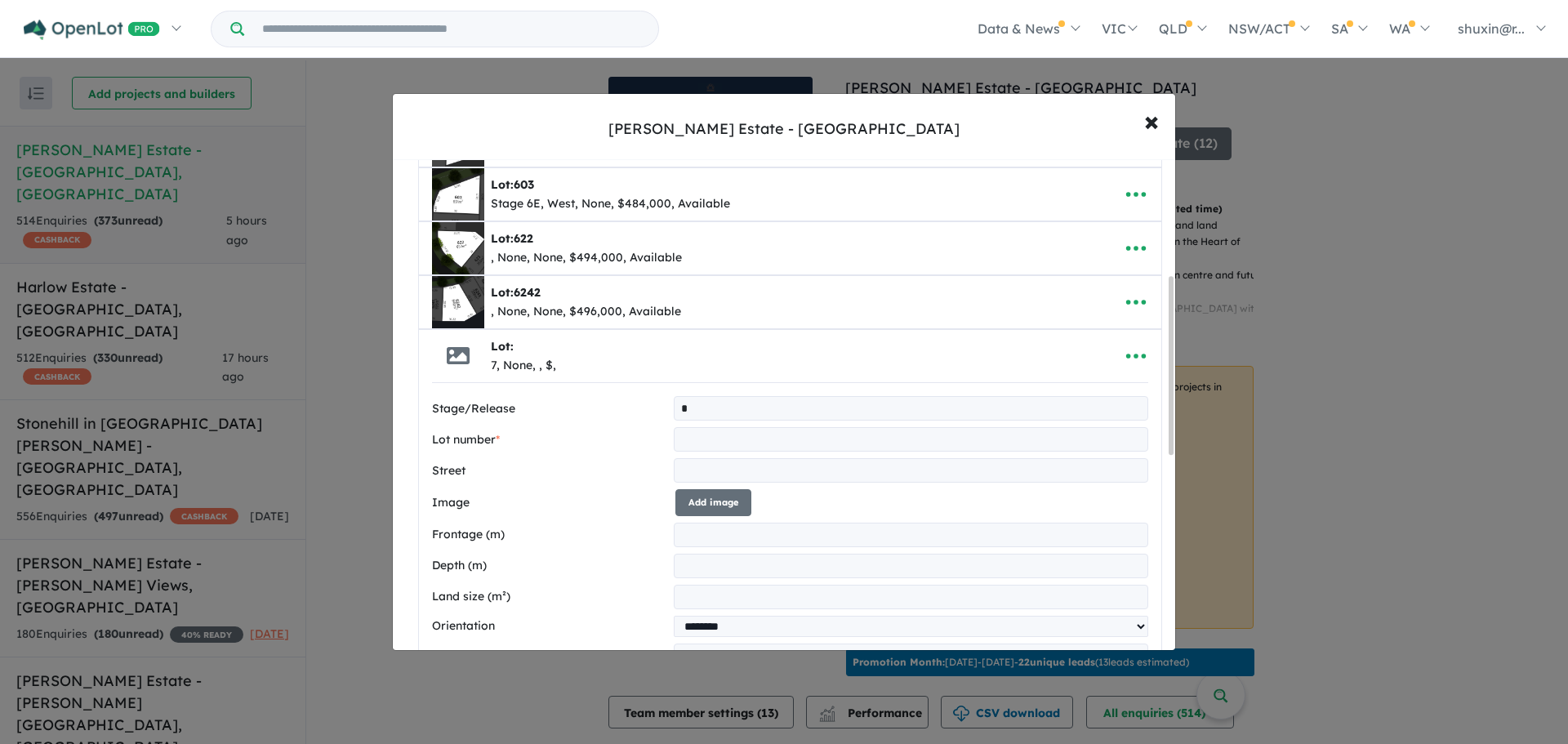
type input "*"
click at [718, 434] on input "text" at bounding box center [910, 440] width 474 height 25
type input "***"
click at [679, 455] on div "**********" at bounding box center [790, 699] width 716 height 607
click at [687, 473] on input "text" at bounding box center [910, 470] width 474 height 25
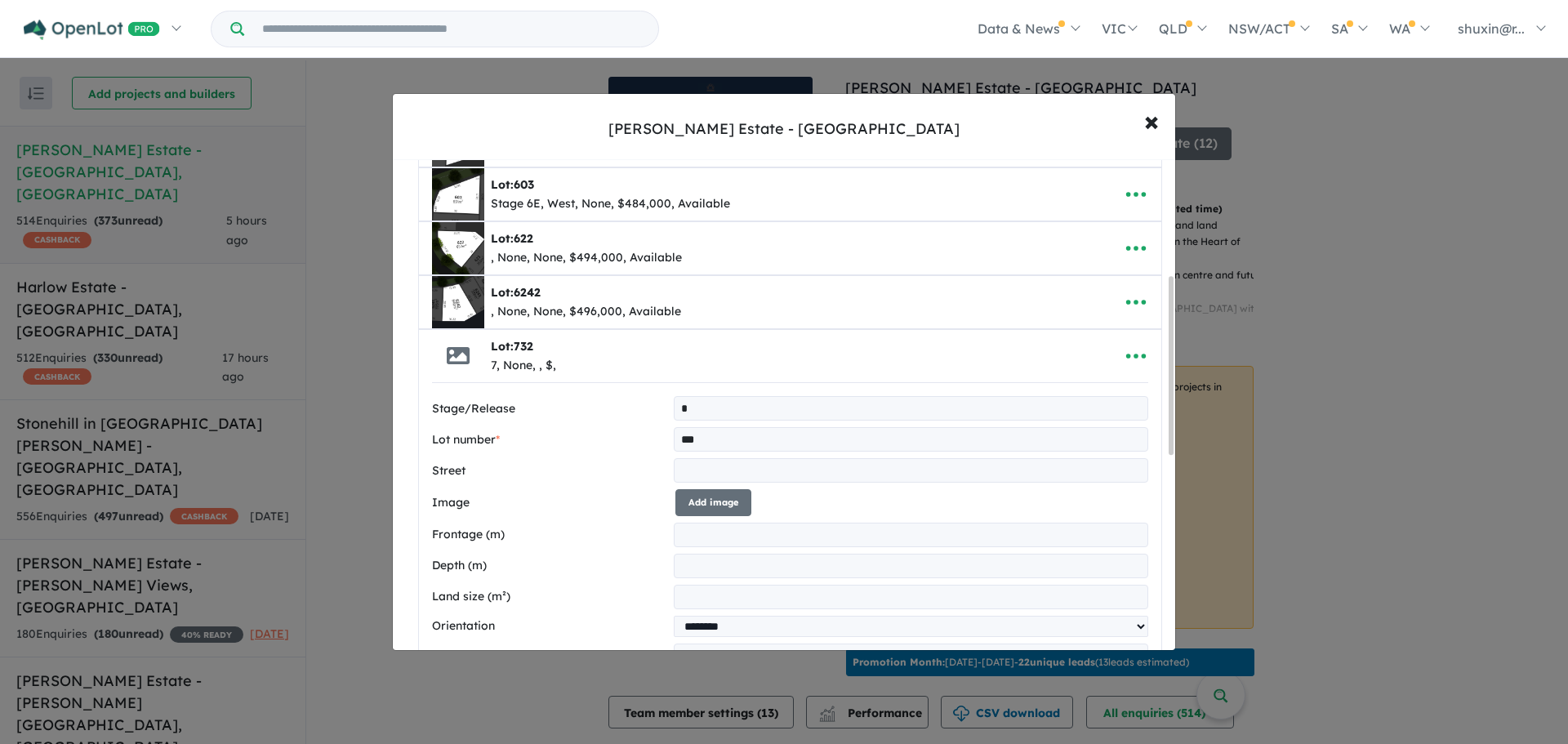
click at [778, 460] on input "text" at bounding box center [910, 470] width 474 height 25
paste input "**********"
type input "**********"
click at [719, 503] on button "Add image" at bounding box center [712, 502] width 76 height 27
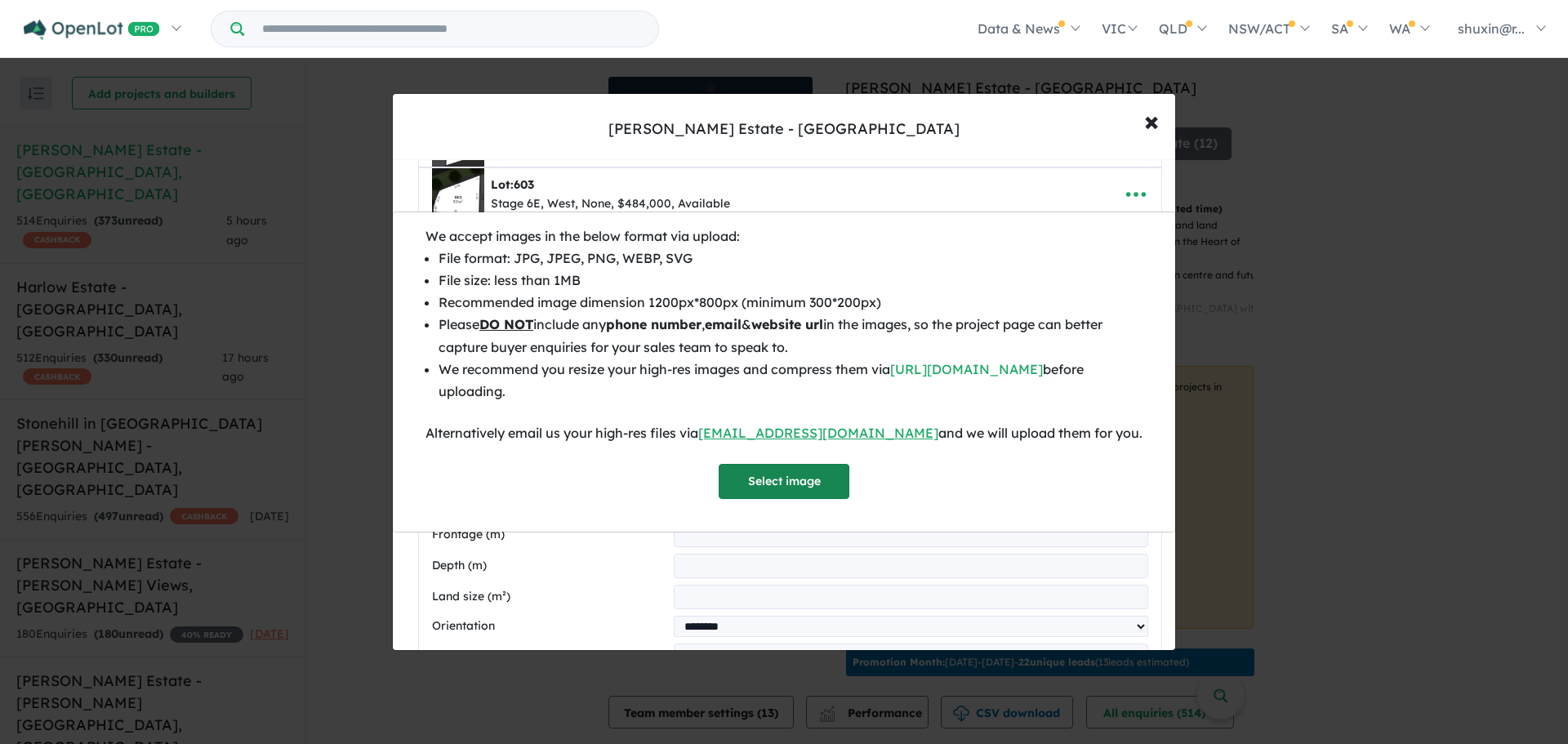
click at [751, 493] on button "Select image" at bounding box center [784, 481] width 131 height 36
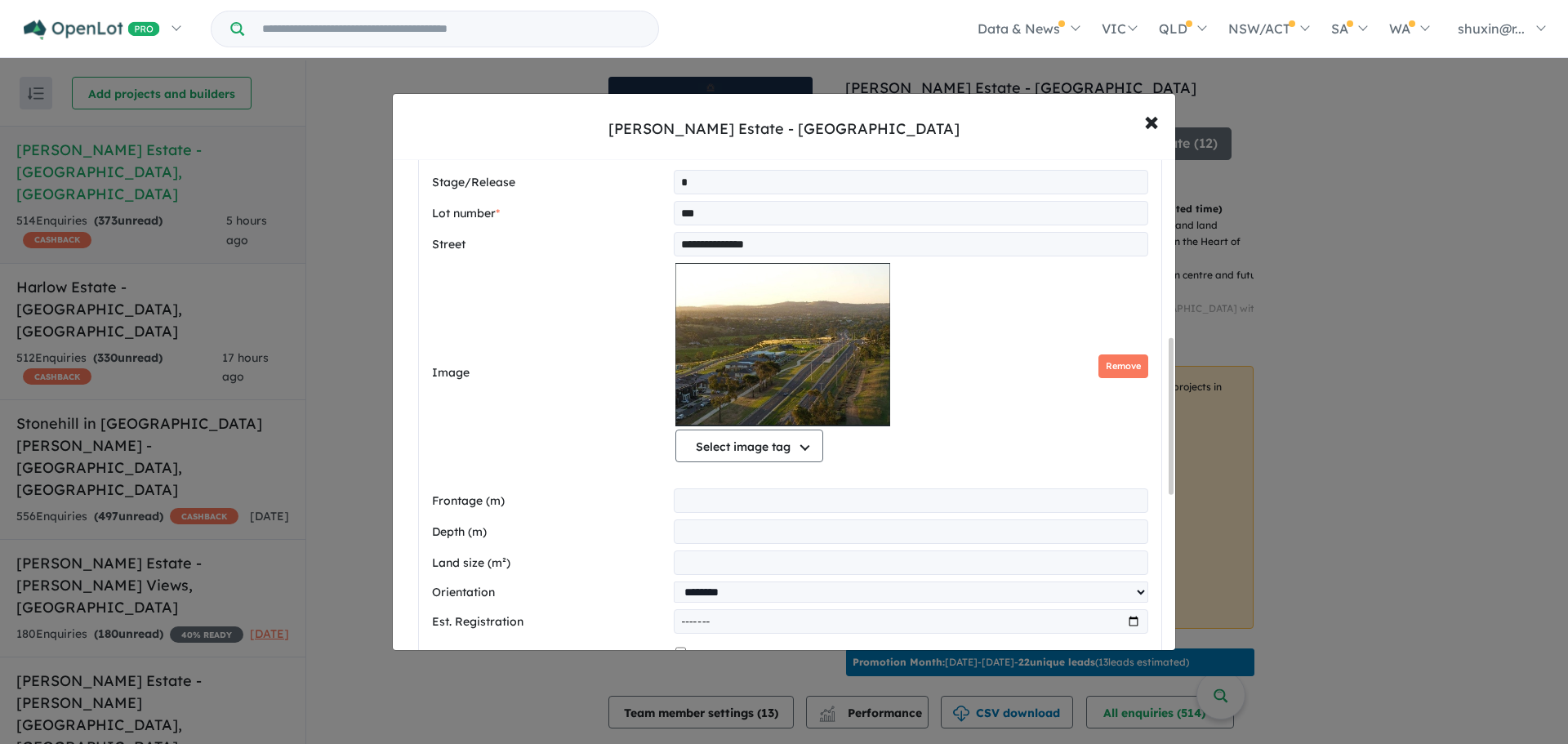
scroll to position [564, 0]
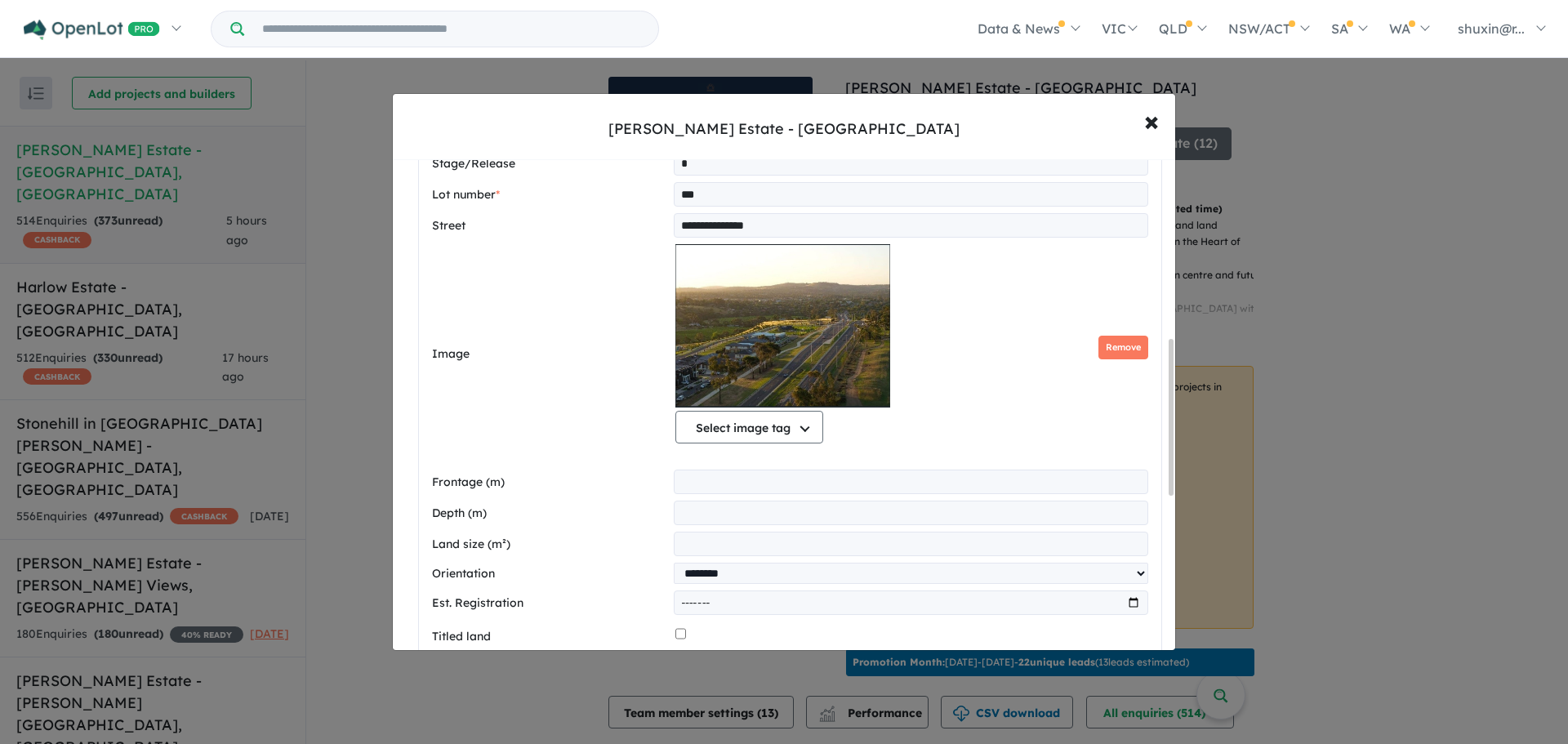
click at [1100, 322] on div "Select image tag Select image tag Floorplan Aerial Location Map Masterplan Life…" at bounding box center [911, 347] width 472 height 205
click at [1098, 340] on button "Remove" at bounding box center [1123, 347] width 50 height 24
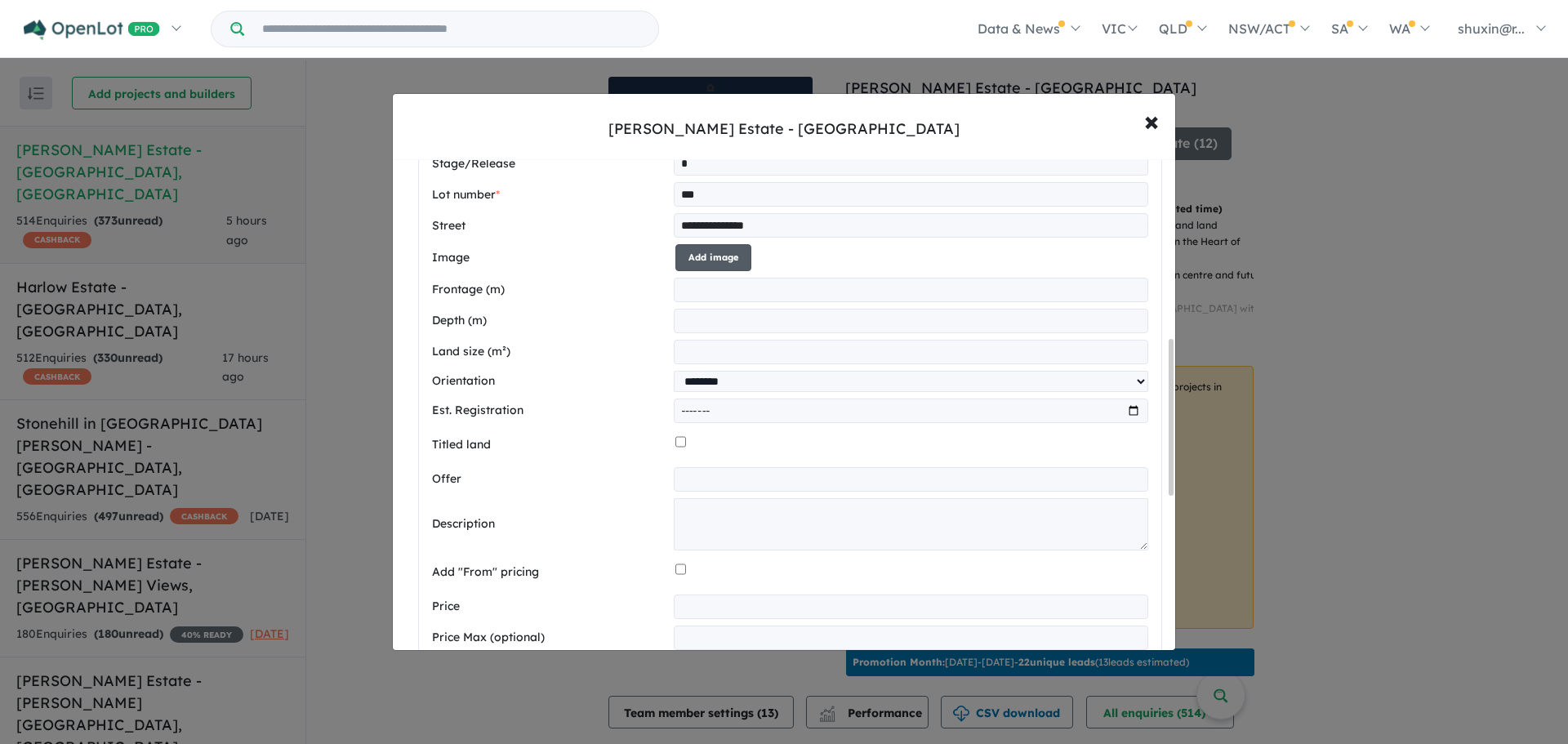
click at [675, 252] on button "Add image" at bounding box center [712, 257] width 76 height 27
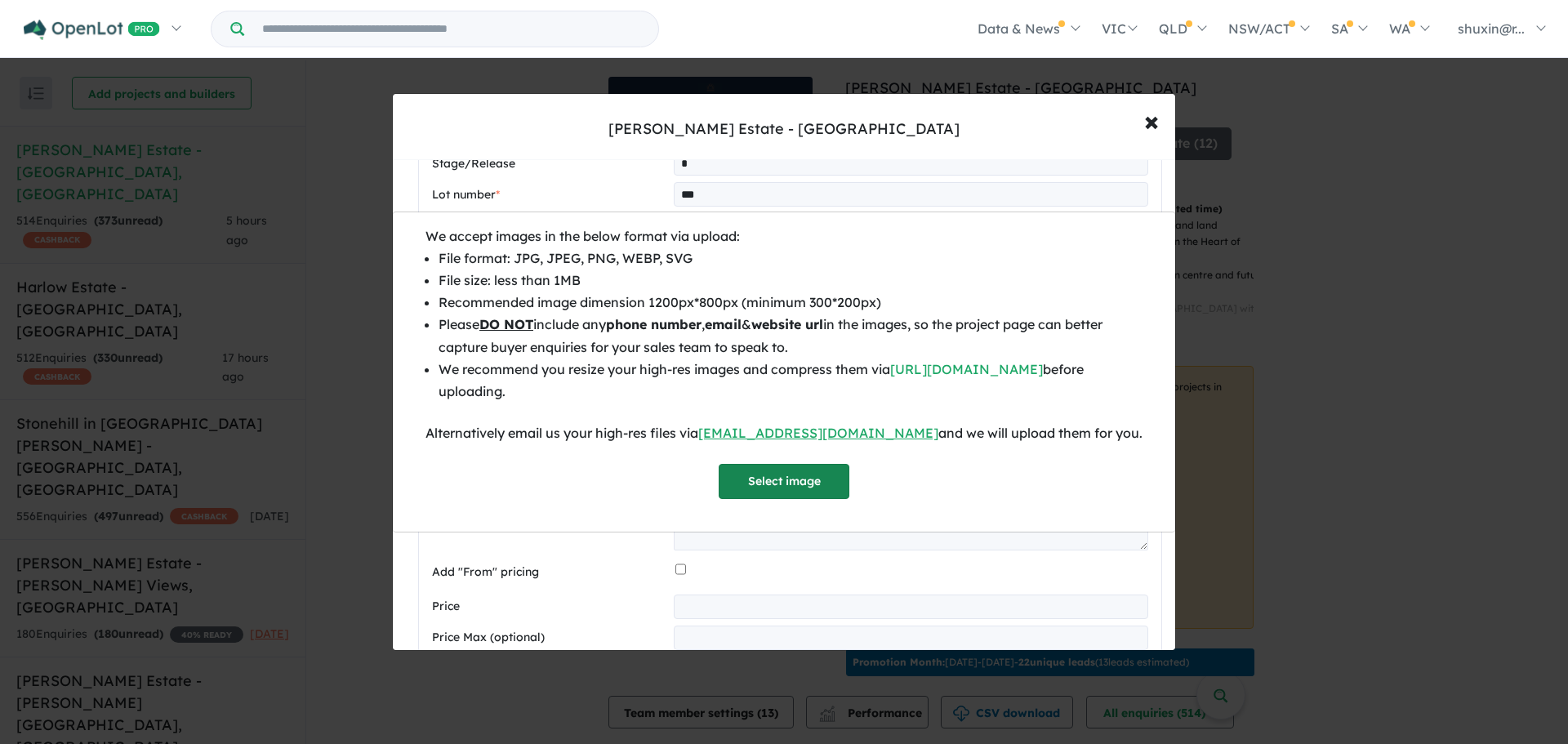
click at [763, 492] on button "Select image" at bounding box center [784, 481] width 131 height 36
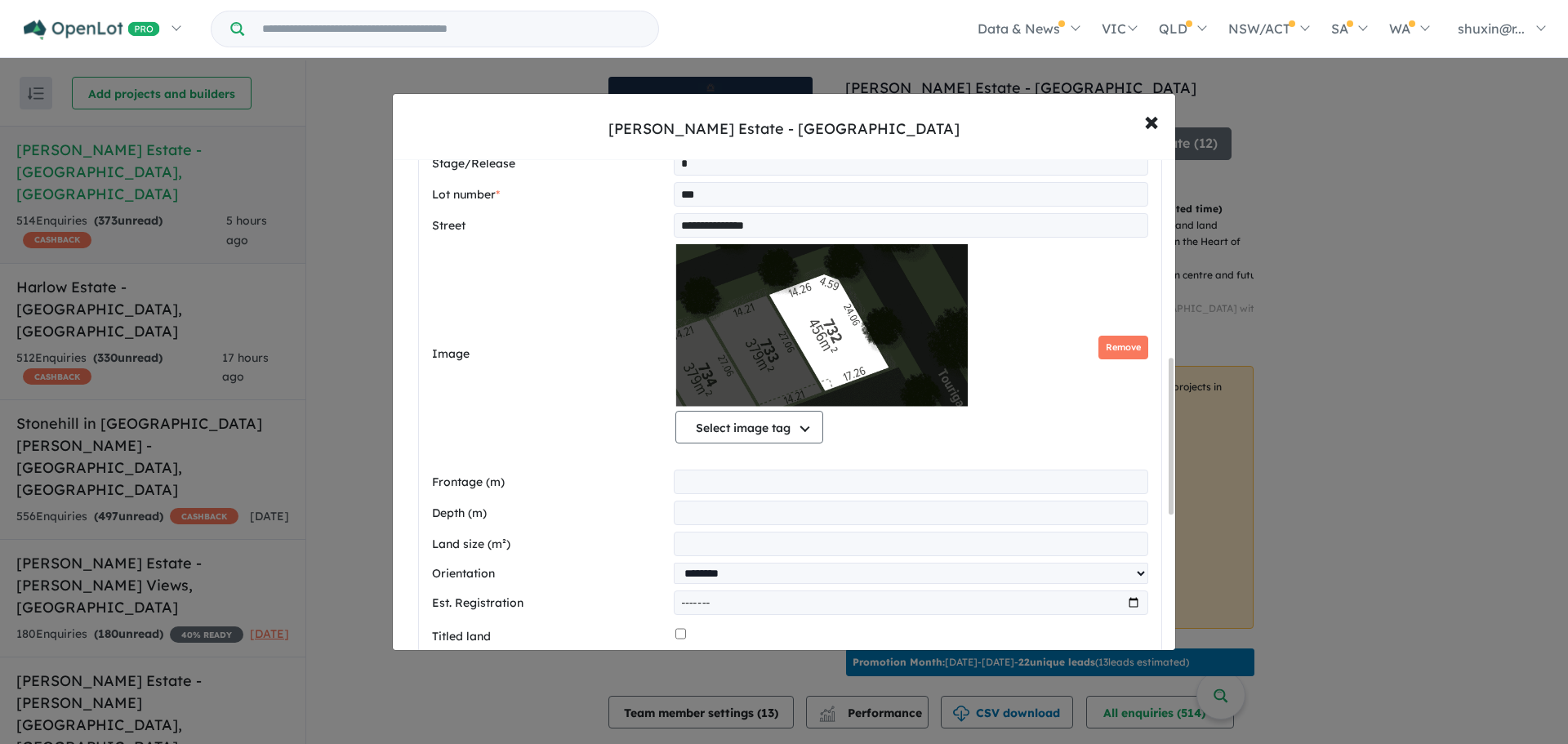
scroll to position [808, 0]
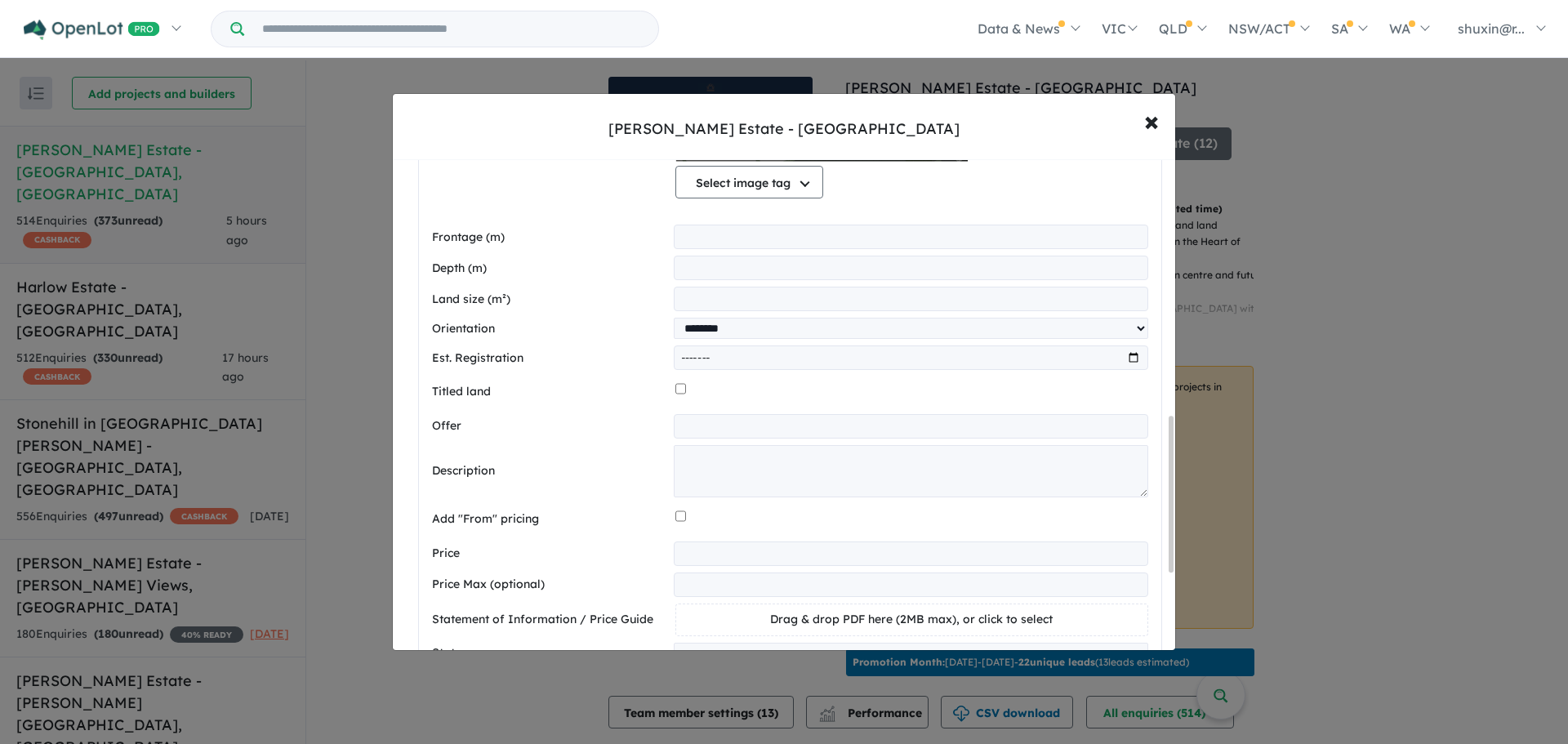
click at [736, 243] on input "number" at bounding box center [910, 237] width 474 height 25
type input "*****"
click at [738, 277] on input "number" at bounding box center [910, 268] width 474 height 25
type input "*****"
click at [728, 295] on input "number" at bounding box center [910, 299] width 474 height 25
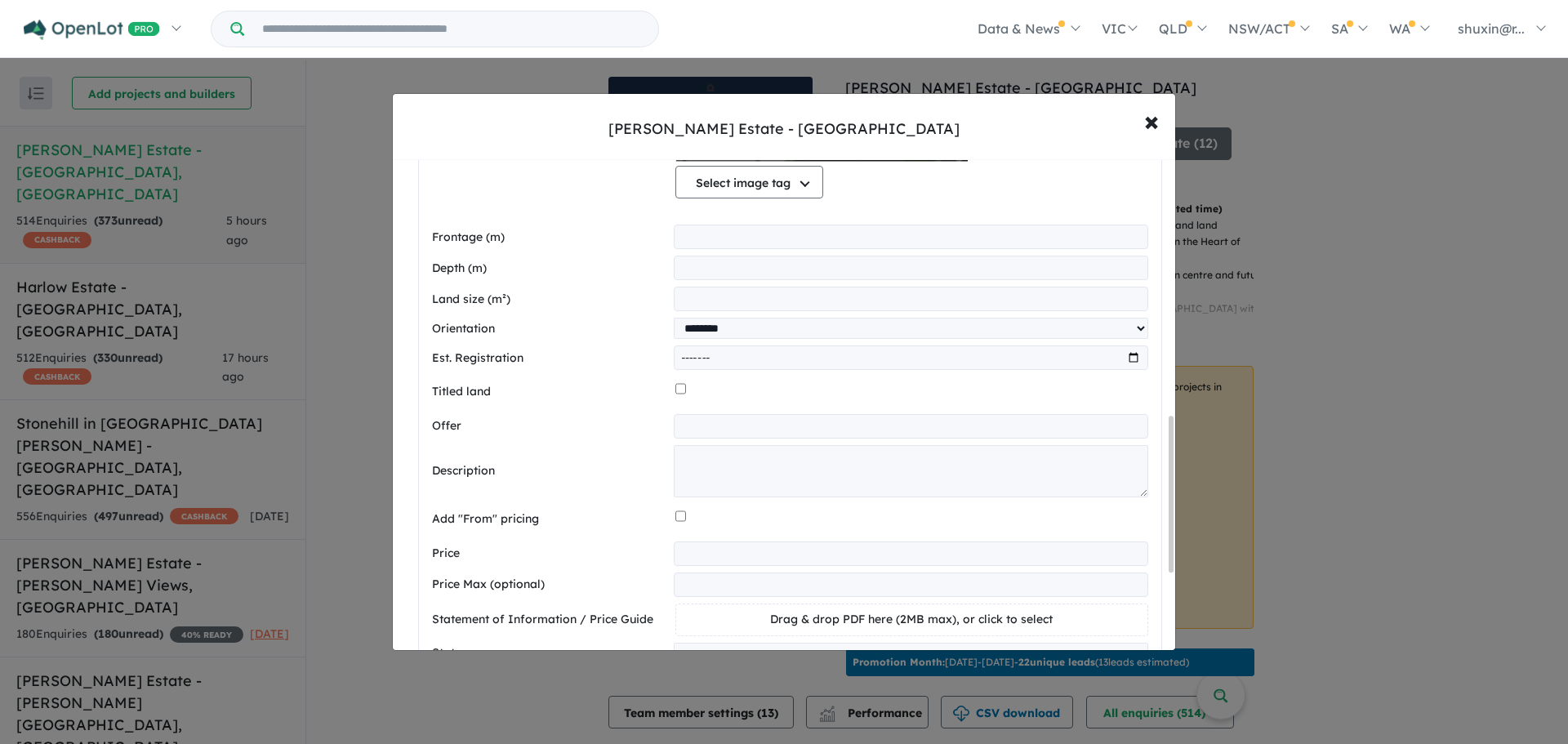
type input "***"
click at [746, 461] on textarea at bounding box center [910, 470] width 474 height 52
click at [766, 484] on textarea "To enrich screen reader interactions, please activate Accessibility in Grammarl…" at bounding box center [910, 470] width 474 height 52
paste textarea "**********"
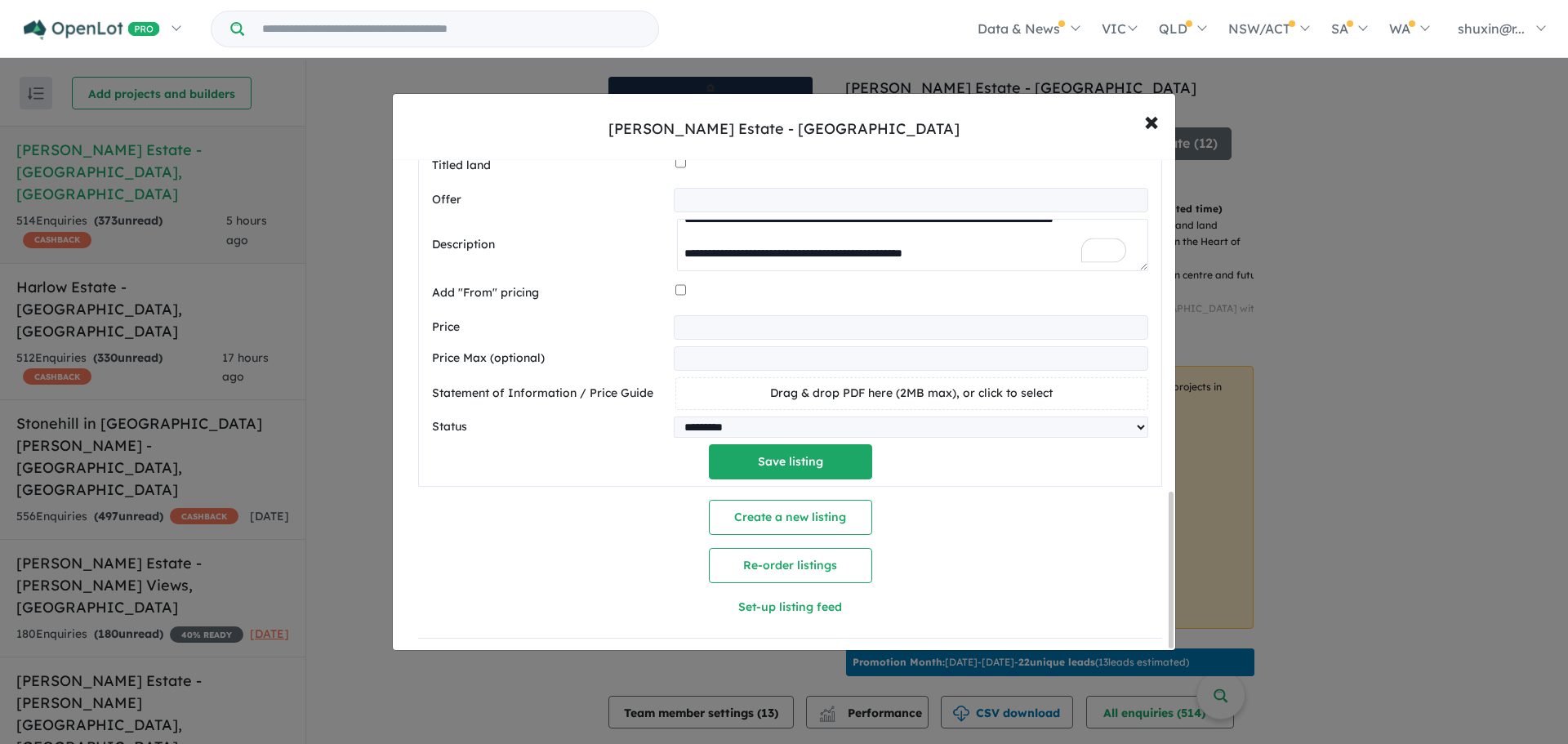
scroll to position [1049, 0]
type textarea "**********"
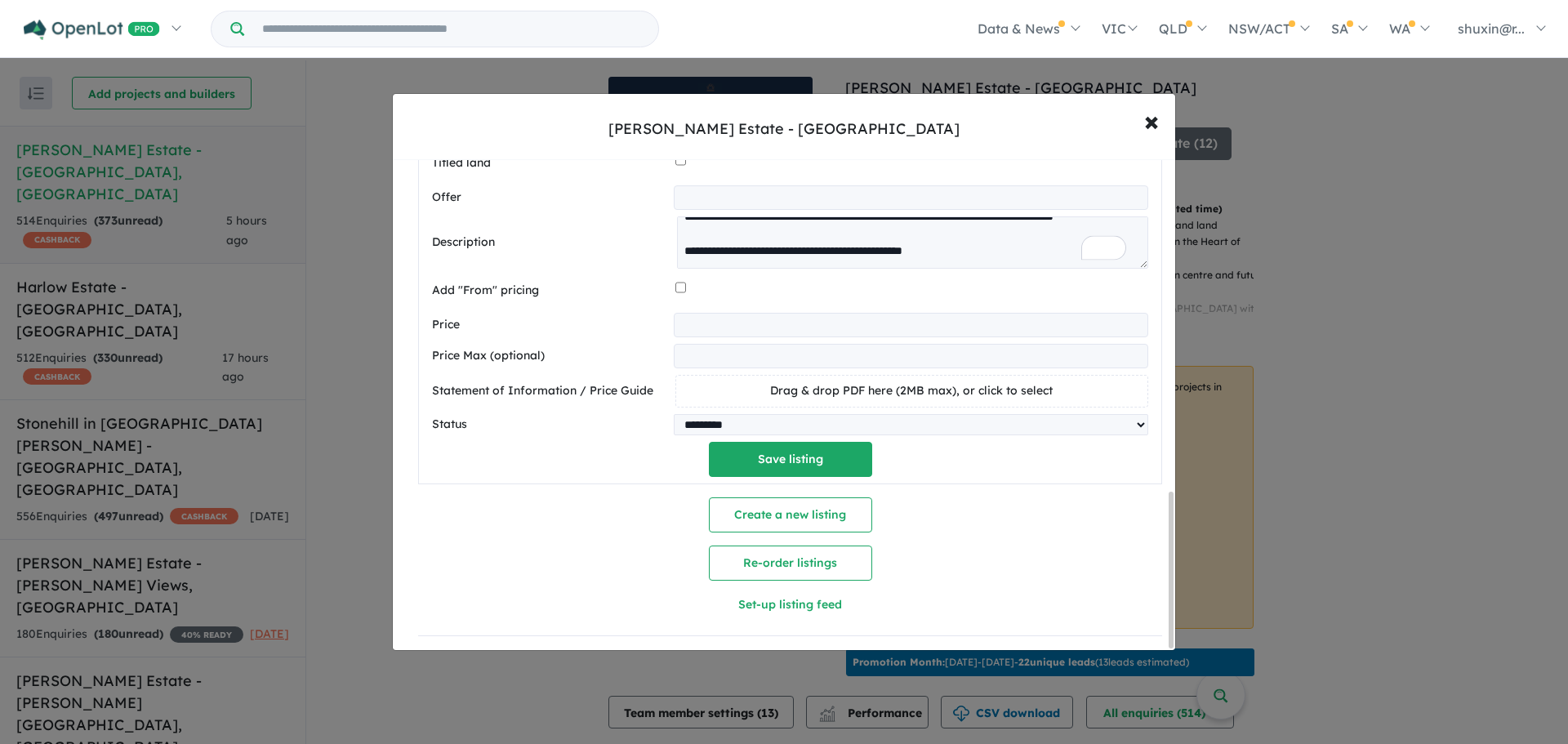
click at [717, 313] on input "number" at bounding box center [910, 325] width 474 height 25
click at [730, 313] on input "number" at bounding box center [910, 325] width 474 height 25
type input "******"
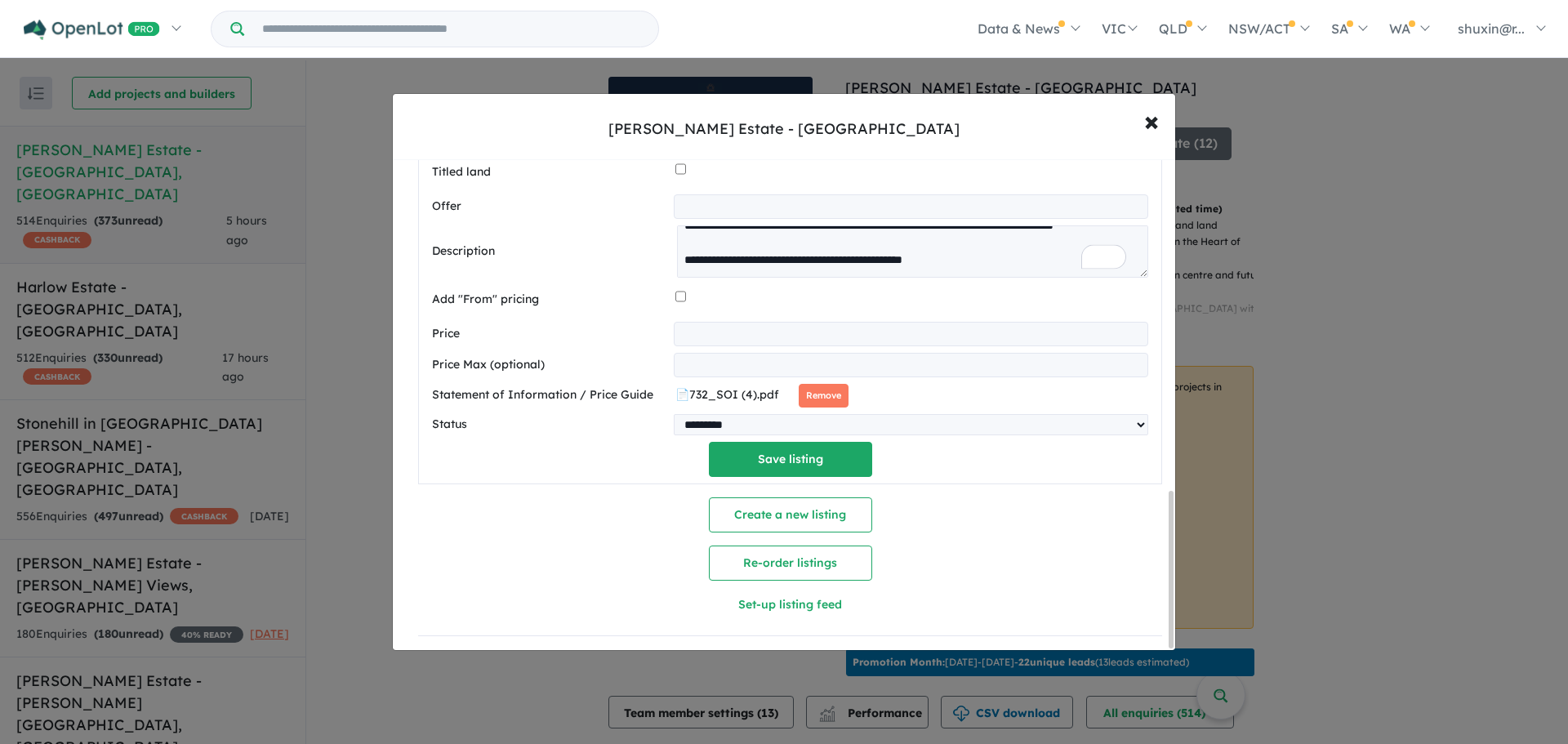
scroll to position [1040, 0]
click at [832, 453] on button "Save listing" at bounding box center [790, 459] width 163 height 36
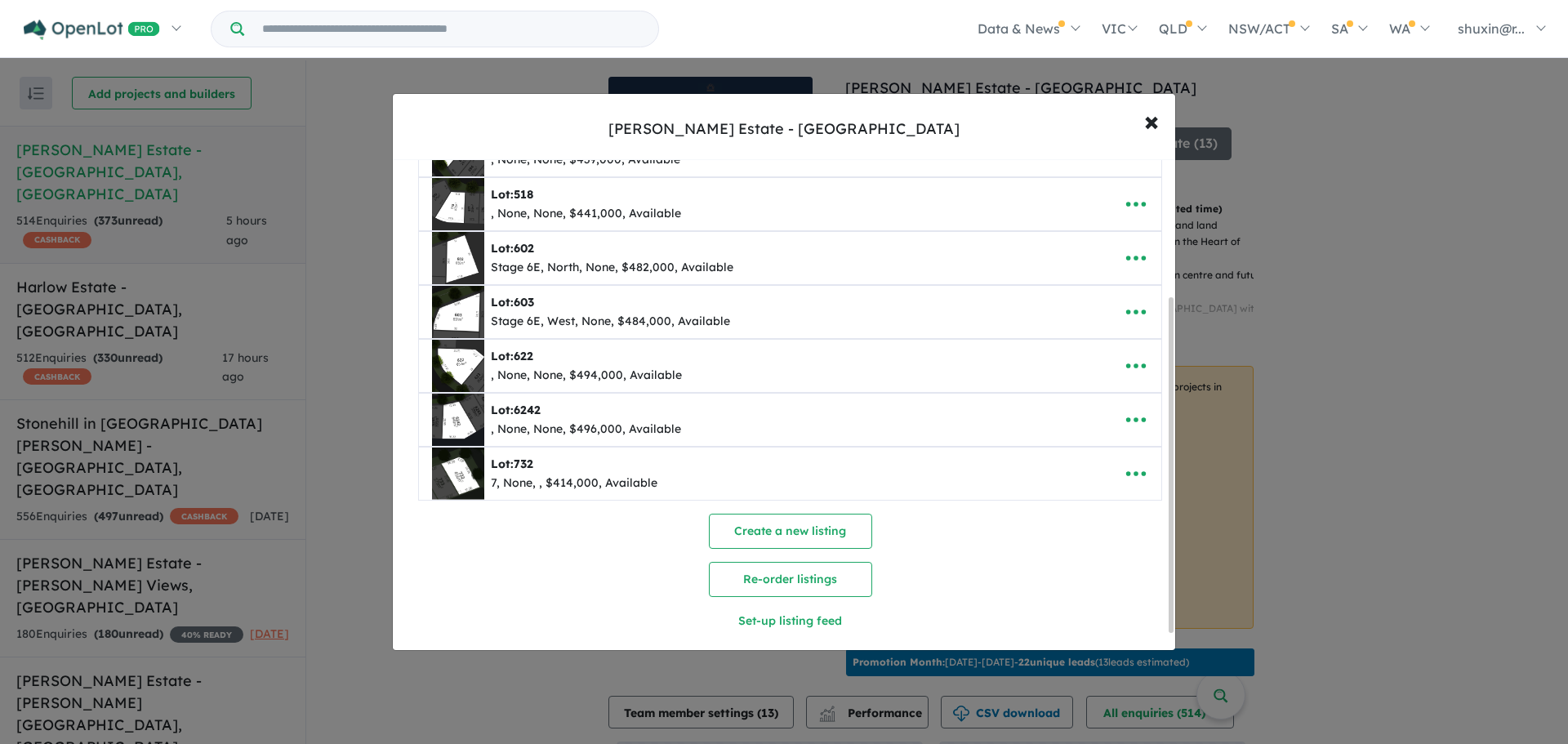
scroll to position [223, 0]
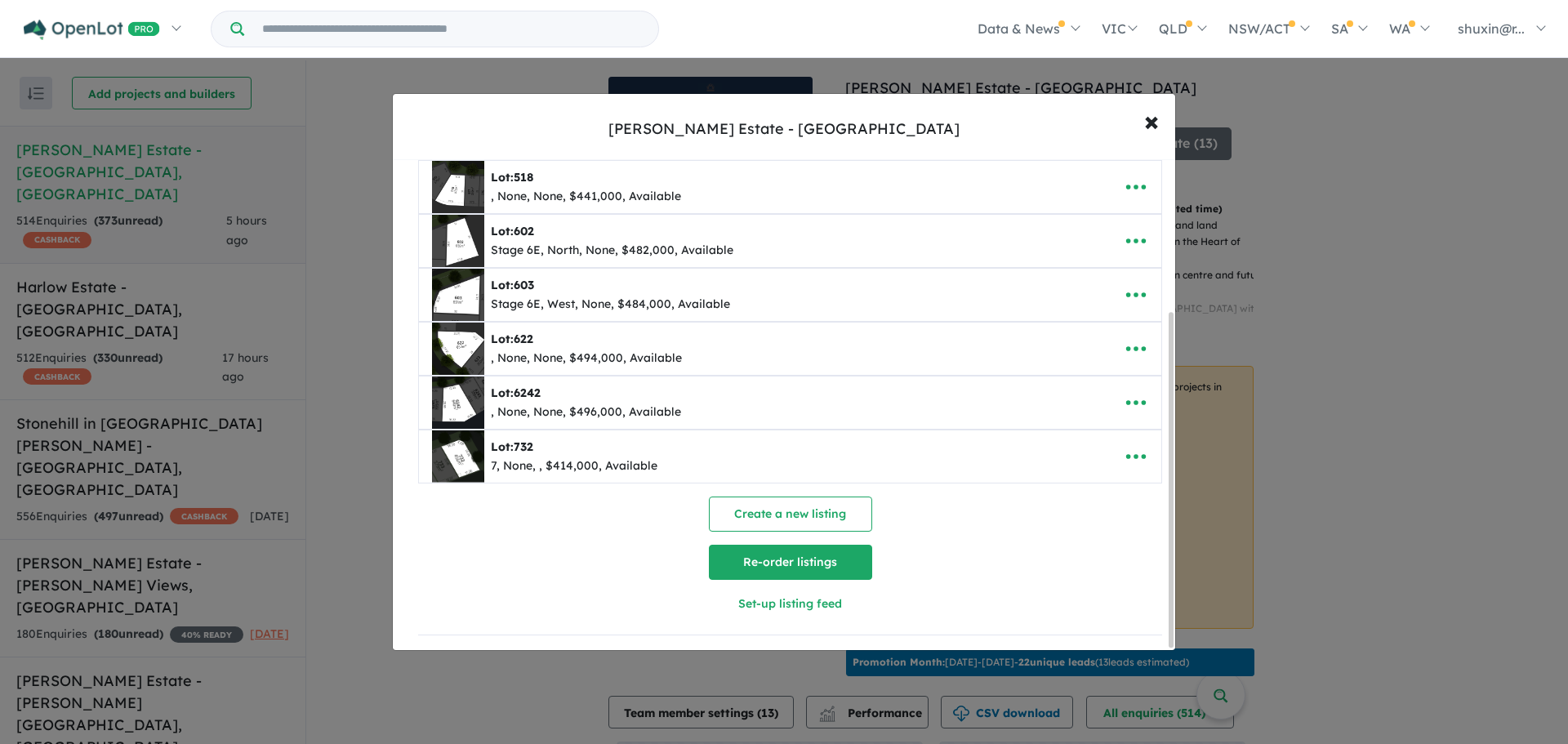
click at [815, 559] on button "Re-order listings" at bounding box center [790, 562] width 163 height 36
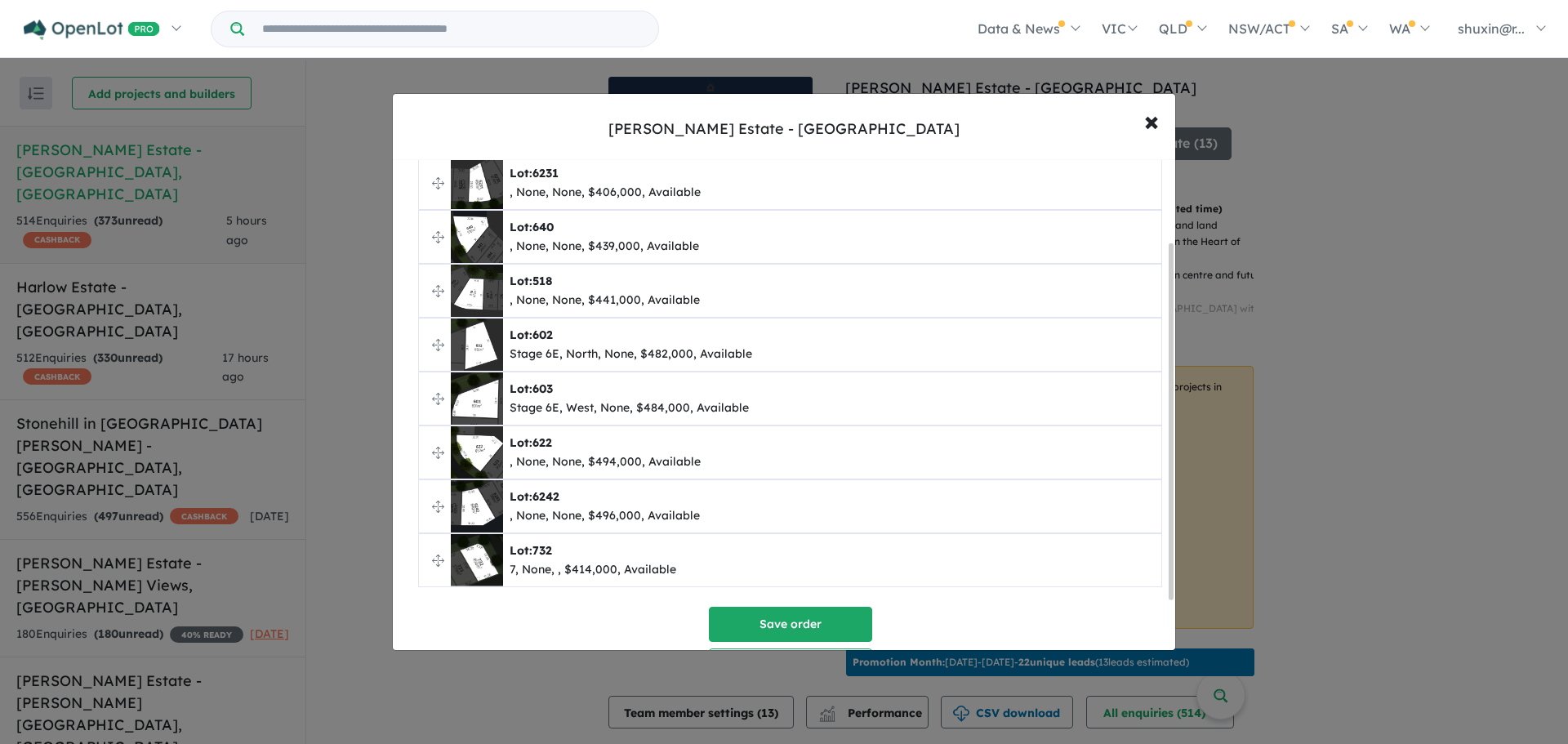
scroll to position [93, 0]
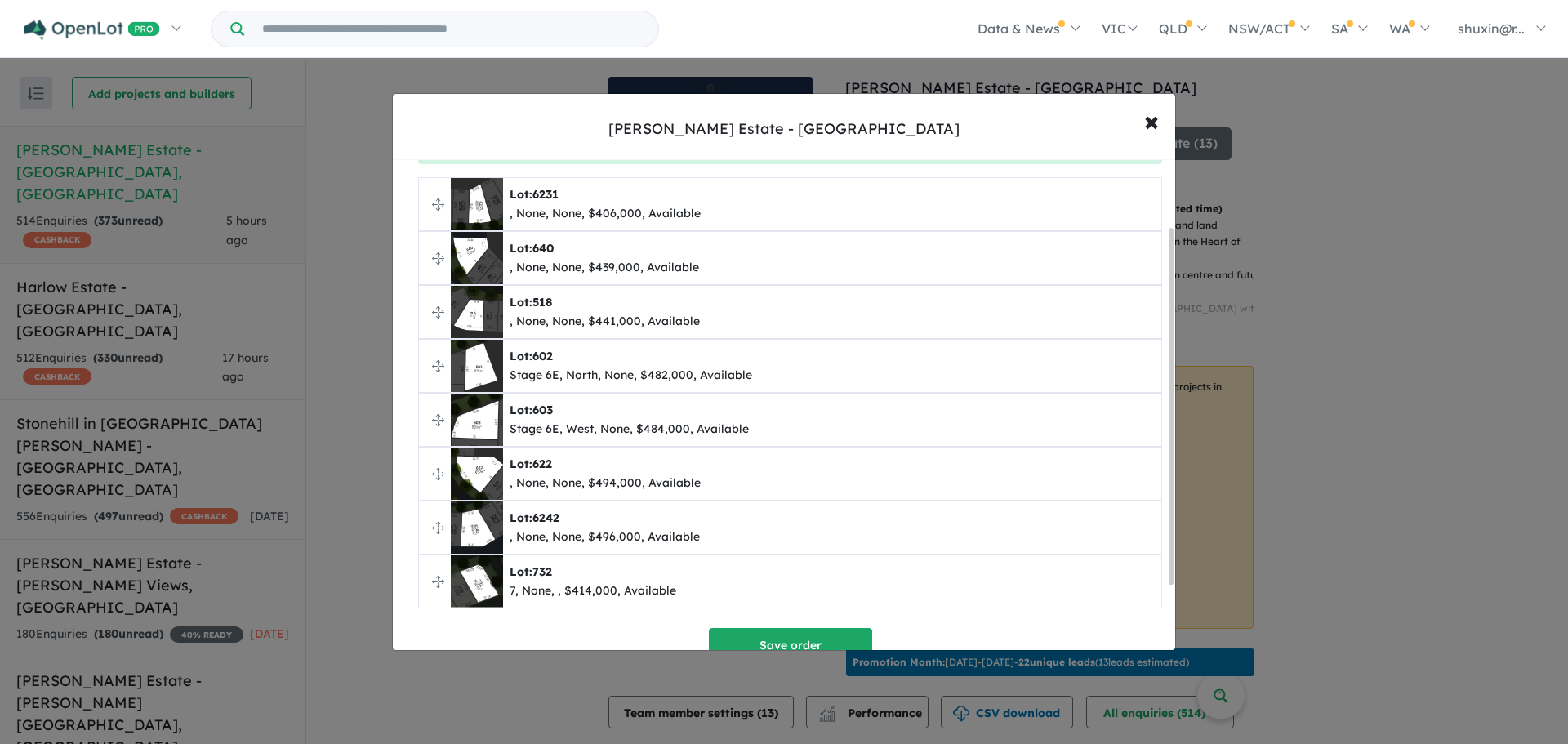
drag, startPoint x: 1170, startPoint y: 519, endPoint x: 1181, endPoint y: 455, distance: 64.9
click at [1181, 455] on div "**********" at bounding box center [784, 372] width 1568 height 744
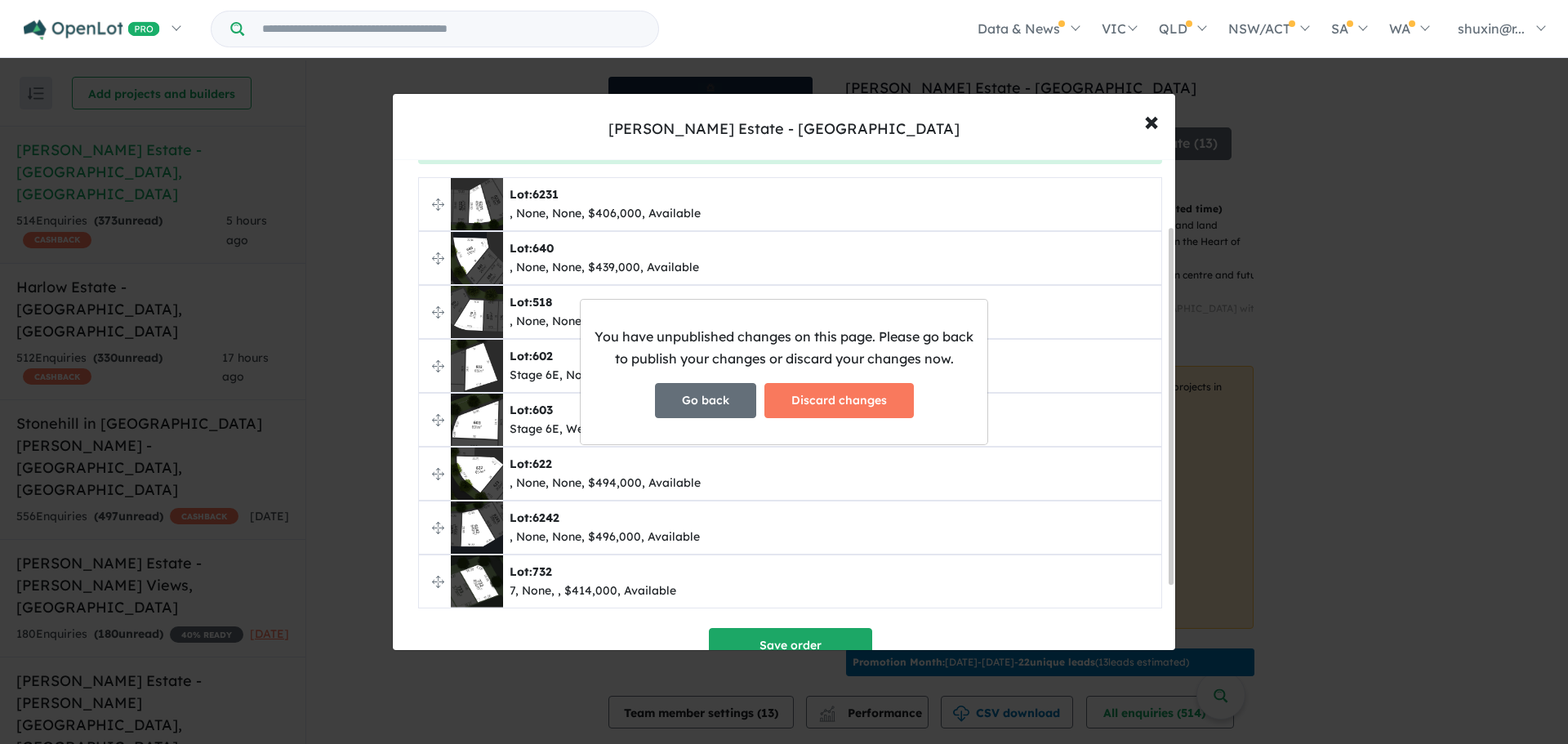
click at [744, 393] on button "Go back" at bounding box center [705, 400] width 101 height 36
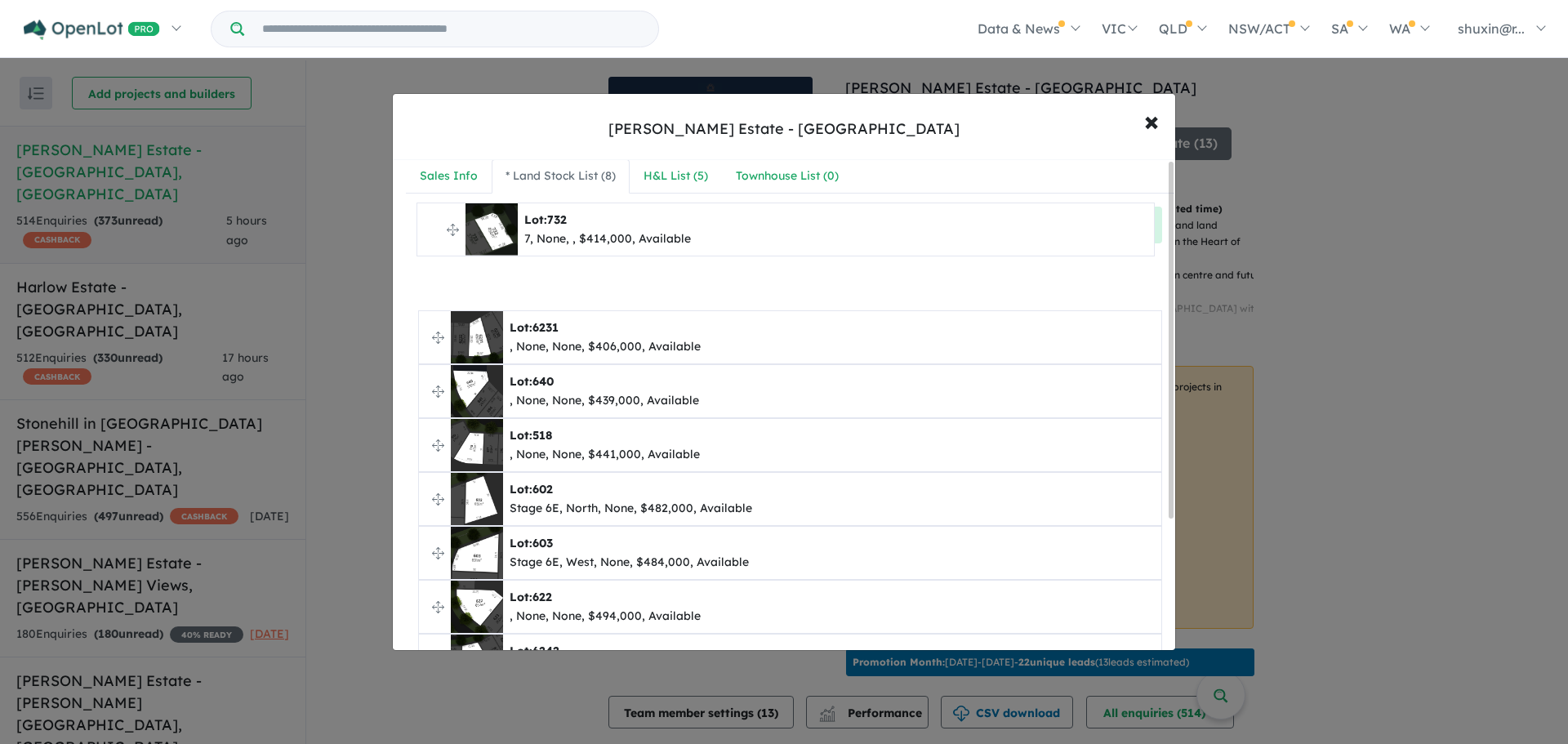
scroll to position [0, 0]
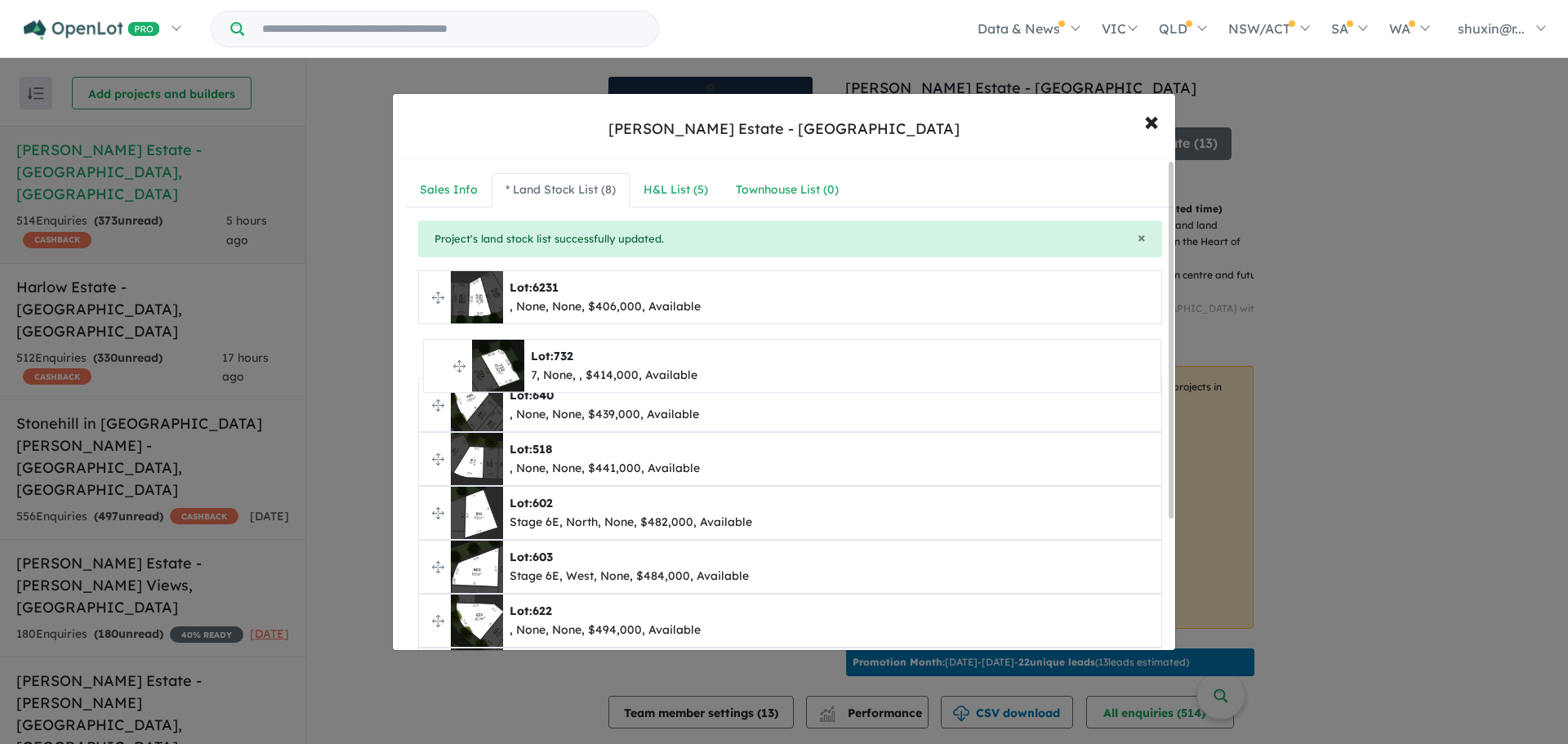
drag, startPoint x: 435, startPoint y: 490, endPoint x: 439, endPoint y: 363, distance: 127.1
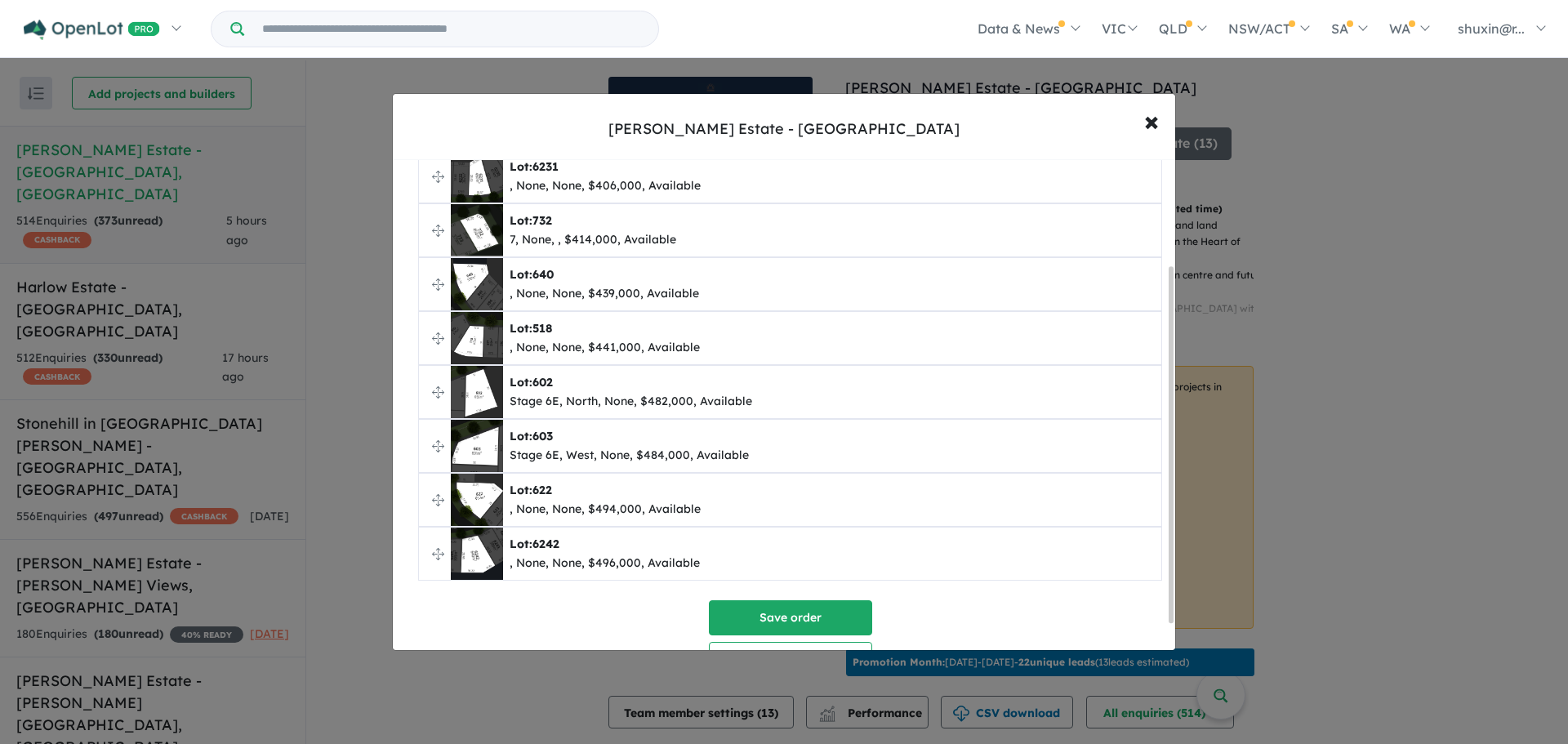
scroll to position [181, 0]
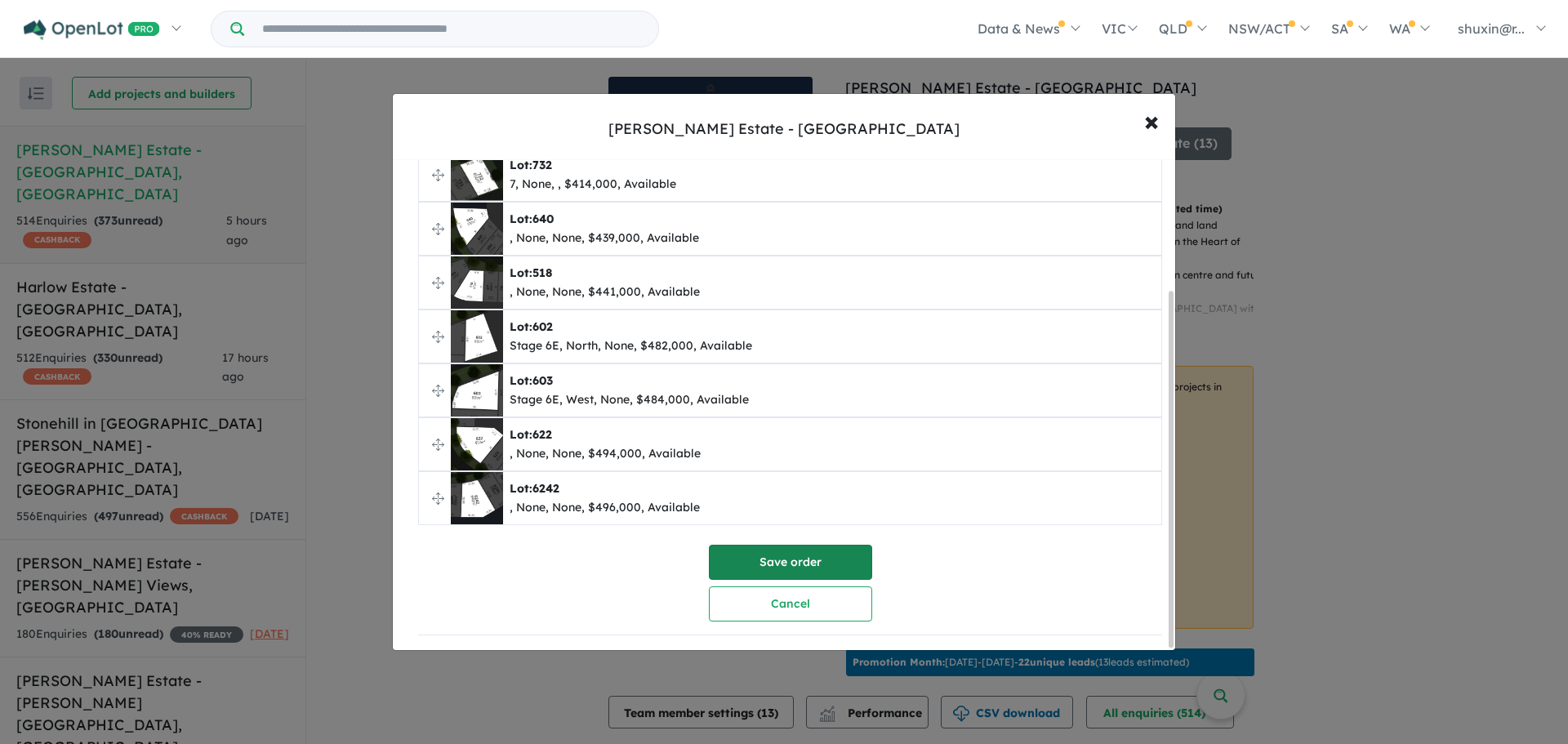
click at [819, 560] on button "Save order" at bounding box center [790, 562] width 163 height 36
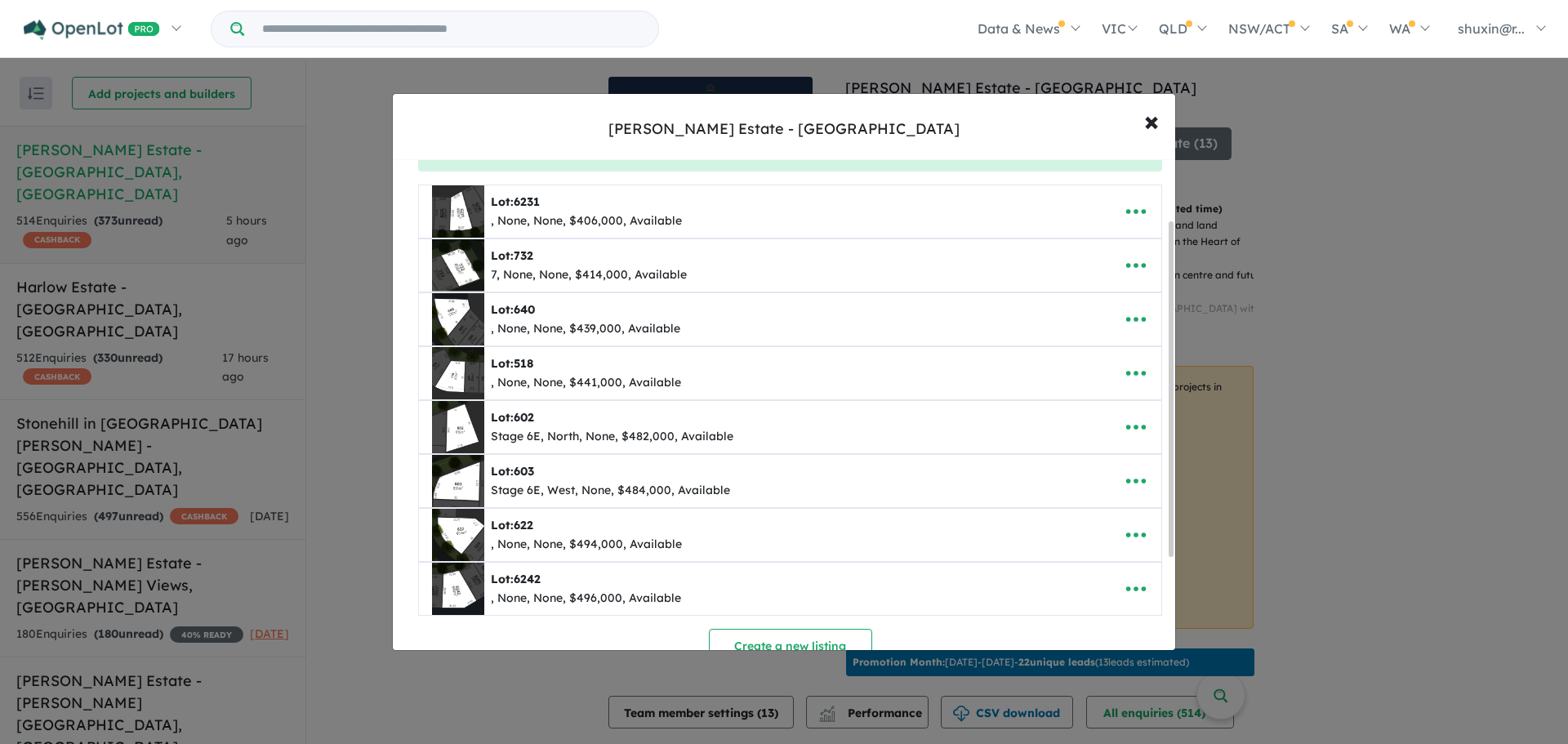
scroll to position [88, 0]
drag, startPoint x: 1172, startPoint y: 434, endPoint x: 1167, endPoint y: 484, distance: 50.2
click at [1181, 493] on div "**********" at bounding box center [784, 372] width 1568 height 744
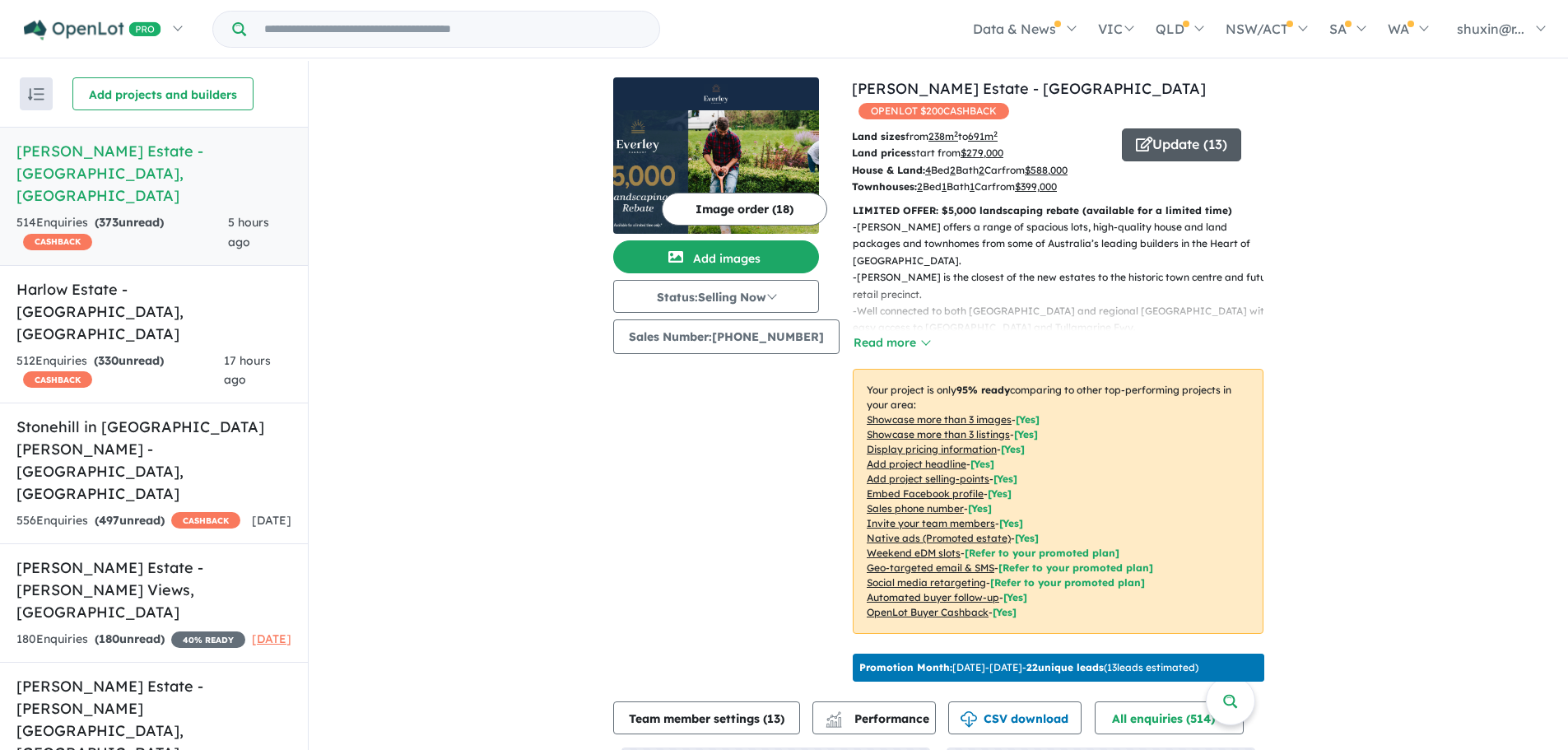
click at [1168, 129] on button "Update ( 13 )" at bounding box center [1181, 145] width 119 height 33
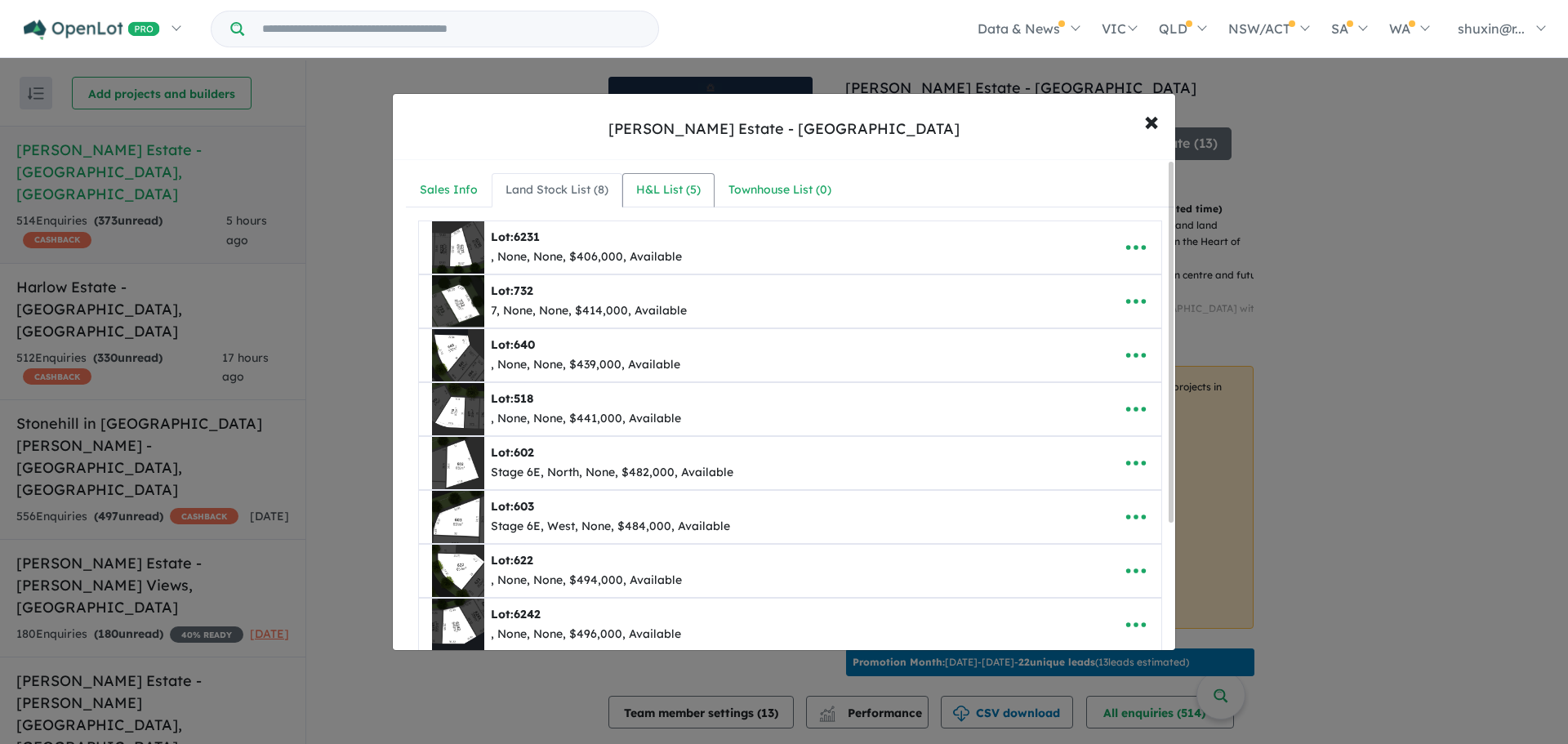
drag, startPoint x: 688, startPoint y: 188, endPoint x: 603, endPoint y: 194, distance: 85.2
click at [688, 188] on div "H&L List ( 5 )" at bounding box center [667, 190] width 64 height 19
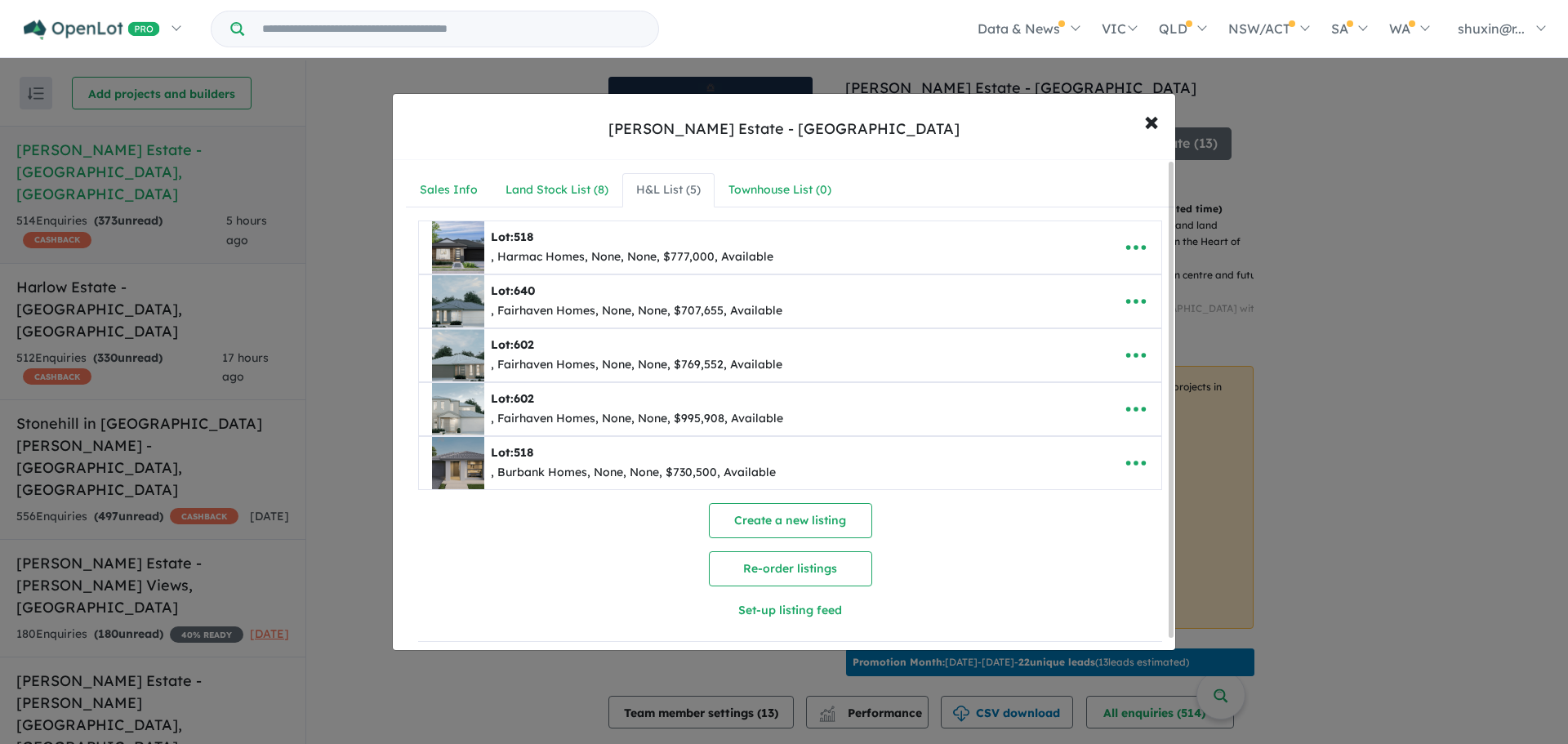
click at [1032, 164] on div "**********" at bounding box center [789, 414] width 794 height 508
click at [1138, 133] on button "× Close" at bounding box center [1150, 121] width 47 height 44
